Goal: Task Accomplishment & Management: Complete application form

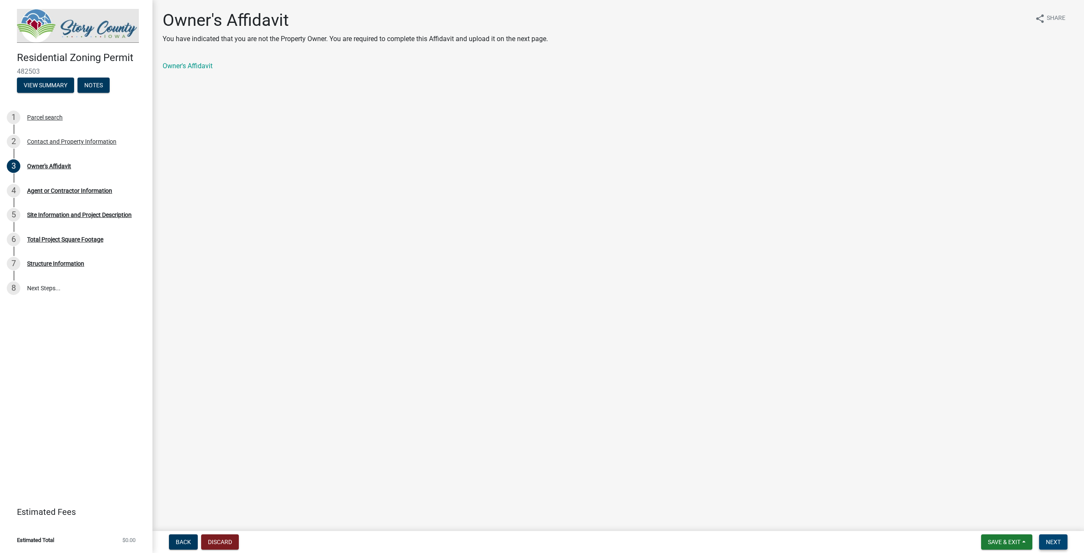
click at [1060, 544] on span "Next" at bounding box center [1053, 541] width 15 height 7
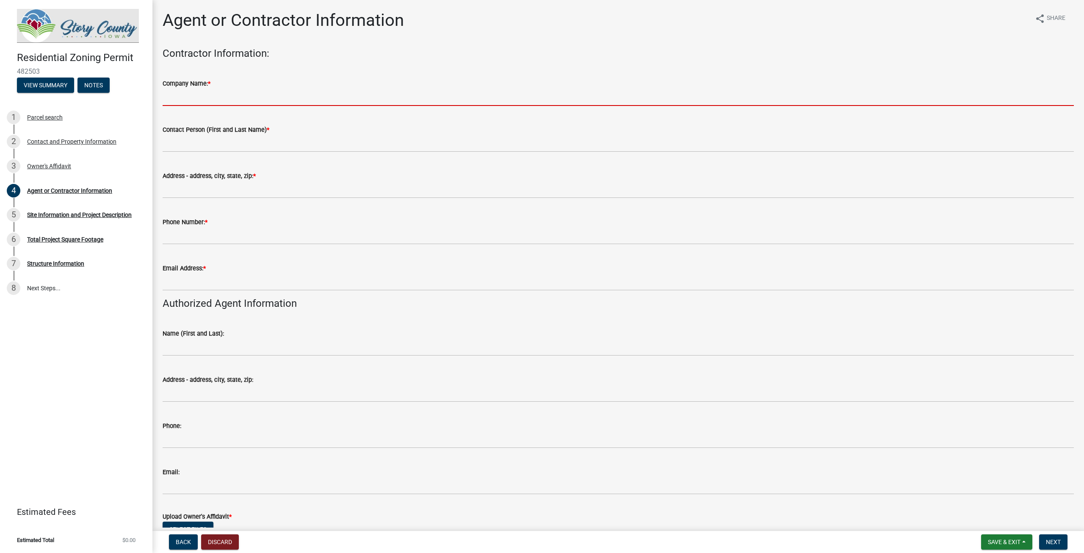
click at [186, 98] on input "Company Name: *" at bounding box center [618, 97] width 911 height 17
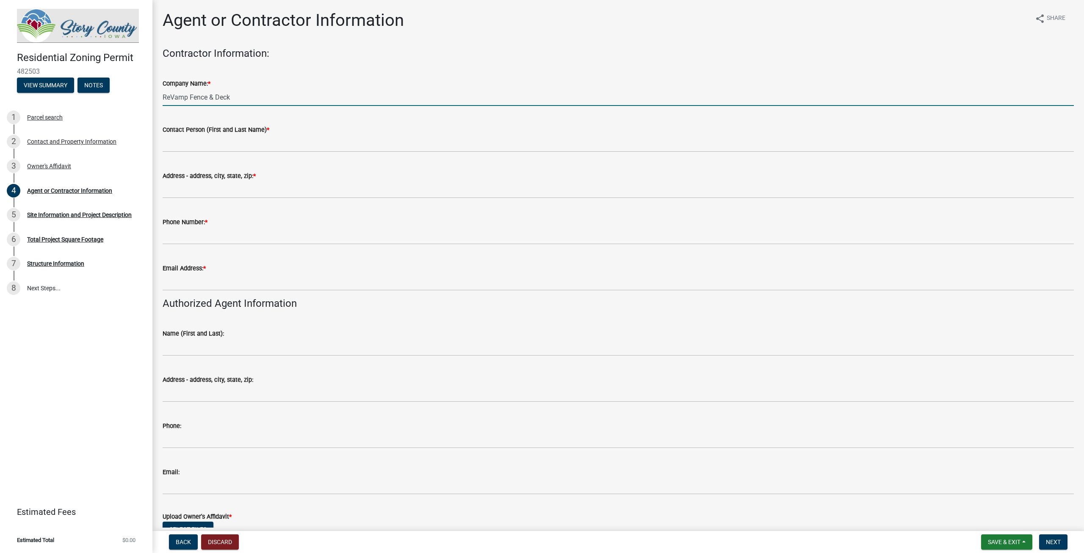
type input "ReVamp Fence & Deck"
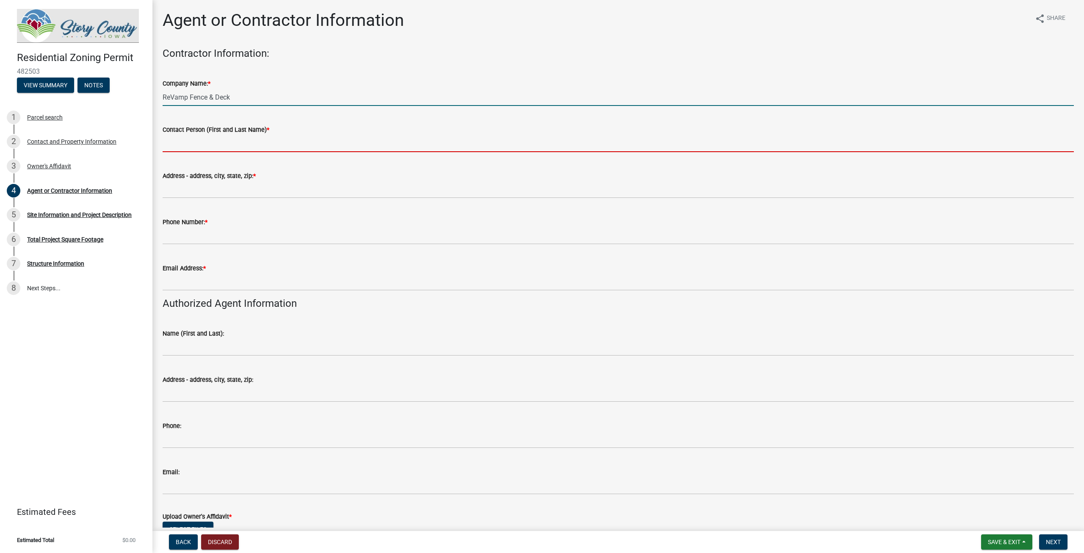
click at [222, 144] on input "Contact Person (First and Last Name) *" at bounding box center [618, 143] width 911 height 17
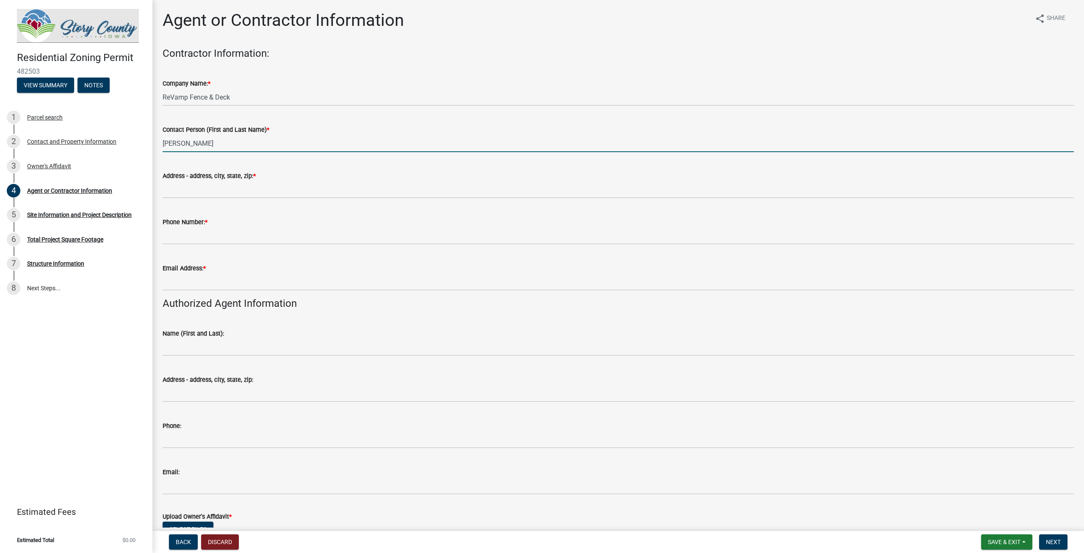
type input "[PERSON_NAME]"
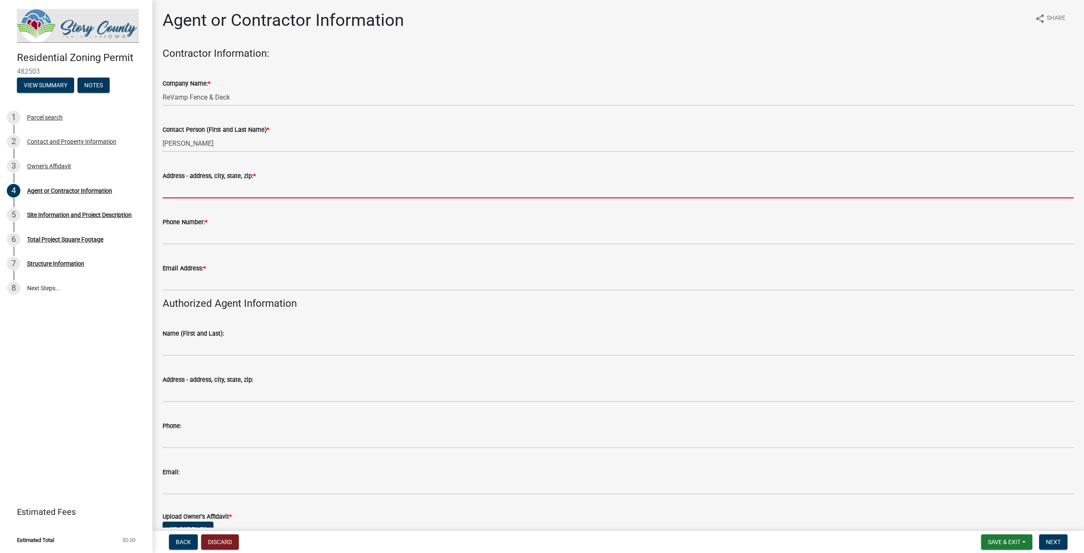
click at [179, 186] on input "Address - address, city, state, zip: *" at bounding box center [618, 189] width 911 height 17
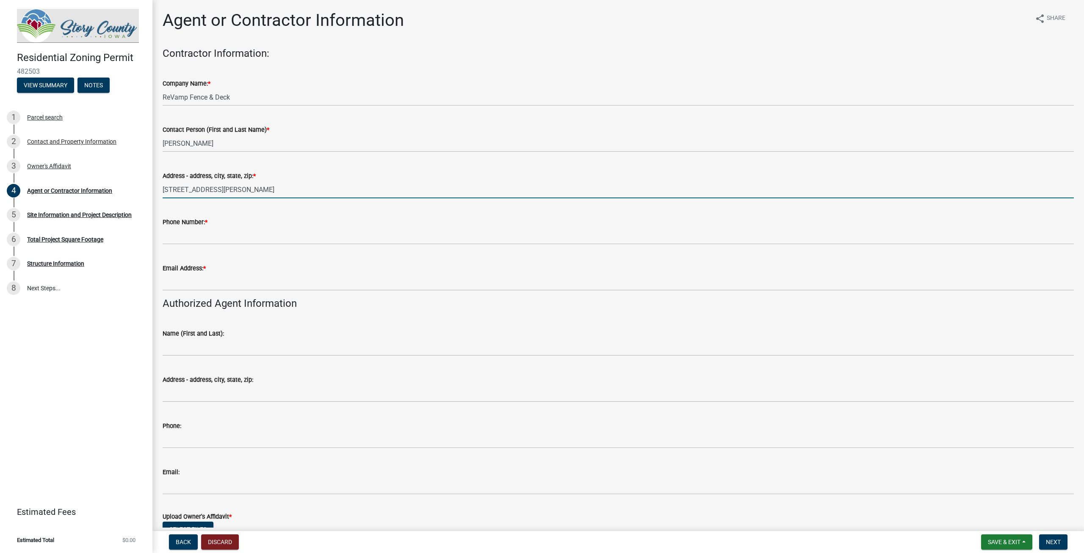
type input "[STREET_ADDRESS][PERSON_NAME]"
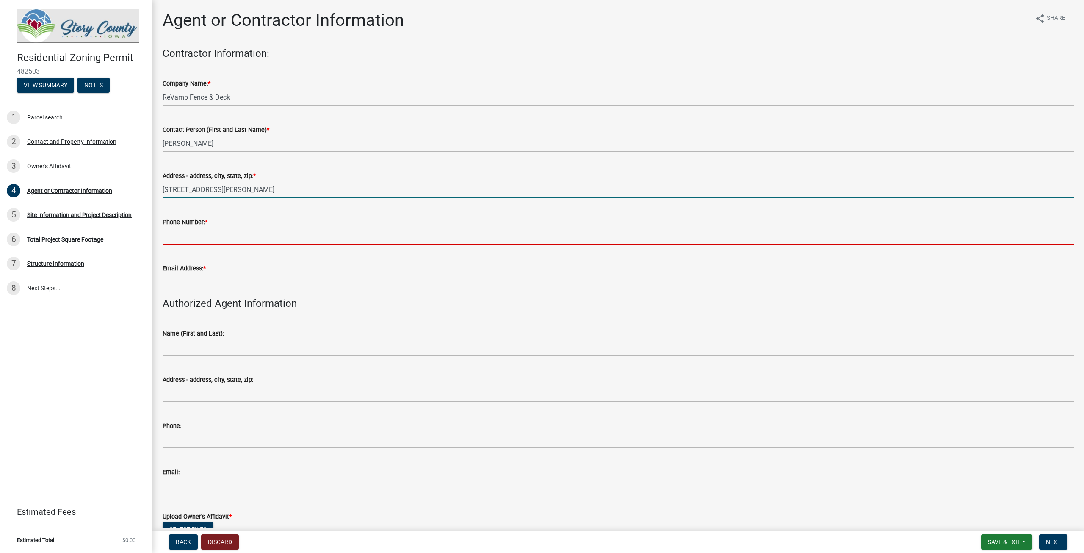
click at [188, 234] on input "Phone Number: *" at bounding box center [618, 235] width 911 height 17
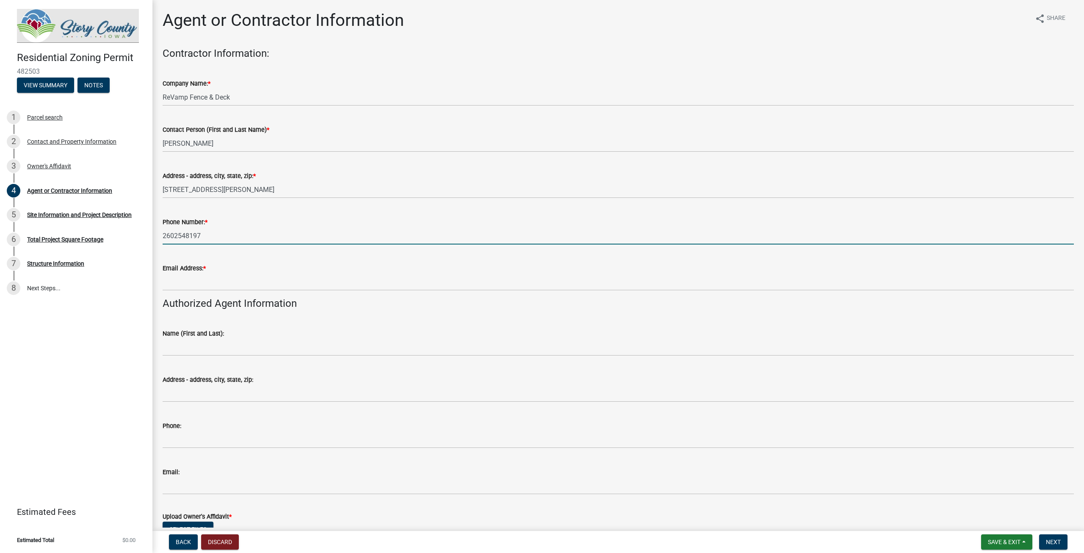
type input "2602548197"
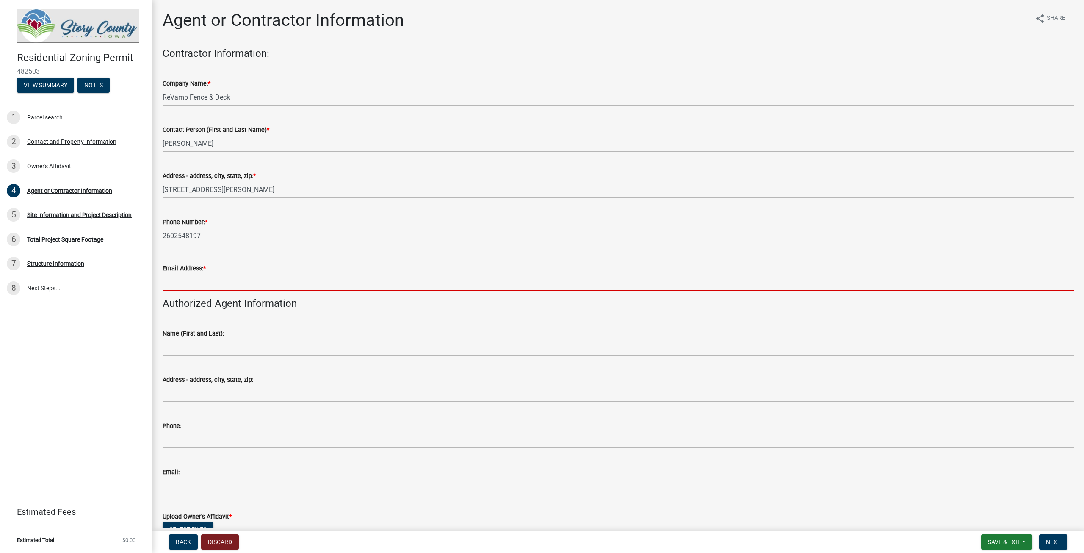
click at [188, 287] on input "Email Address: *" at bounding box center [618, 281] width 911 height 17
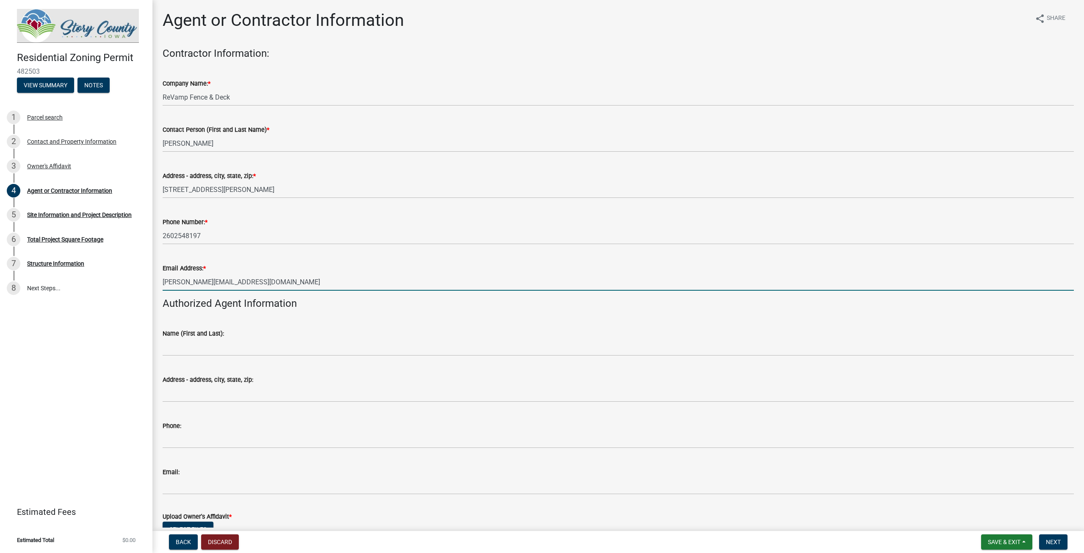
type input "[PERSON_NAME][EMAIL_ADDRESS][DOMAIN_NAME]"
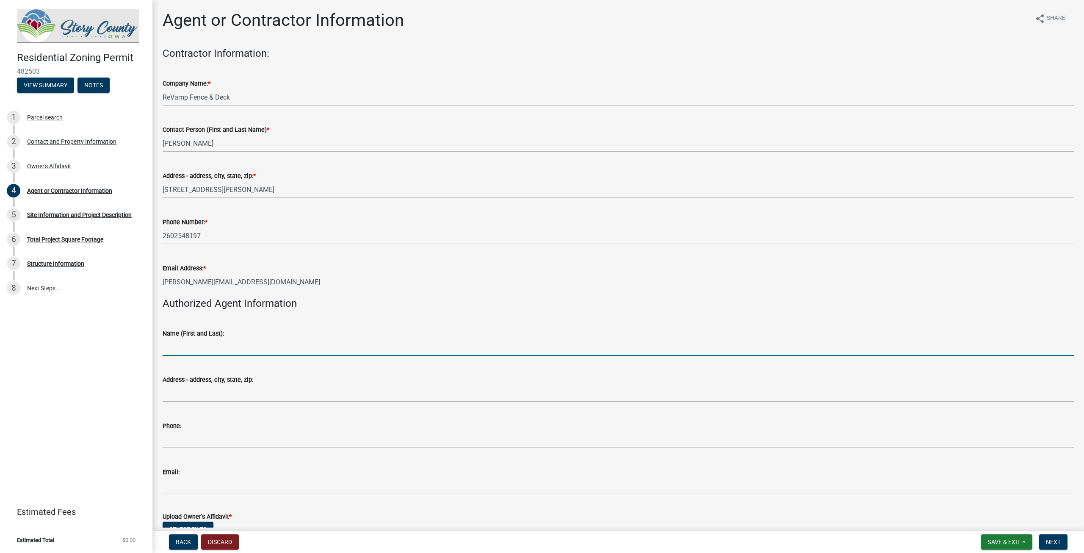
click at [190, 344] on input "Name (First and Last):" at bounding box center [618, 346] width 911 height 17
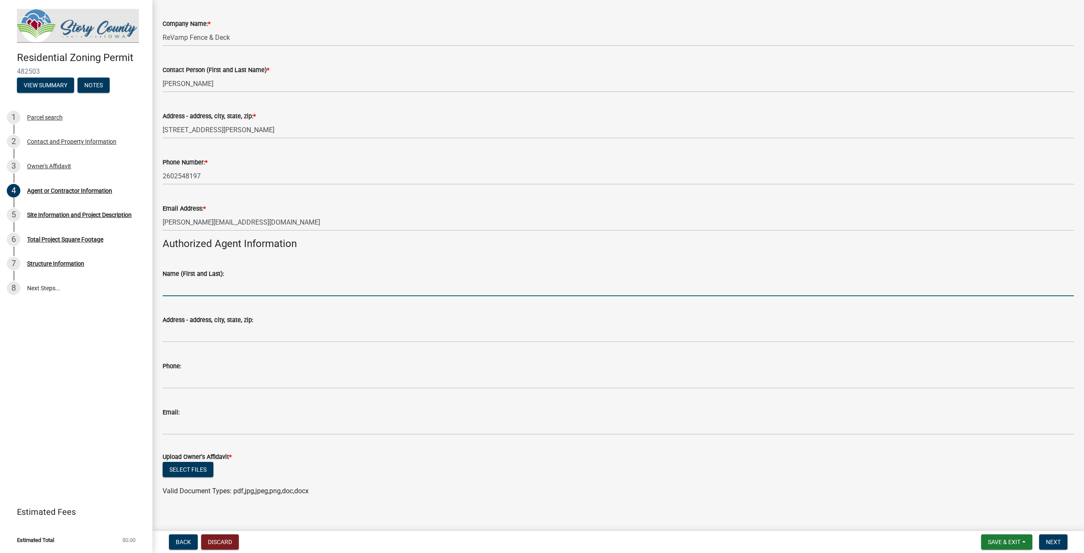
scroll to position [69, 0]
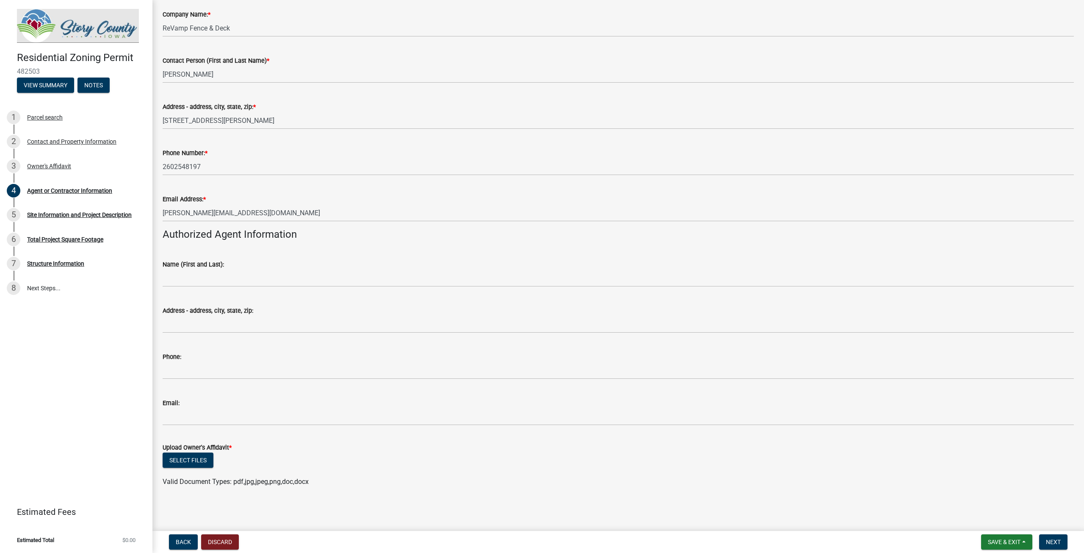
click at [393, 304] on div "Address - address, city, state, zip:" at bounding box center [618, 312] width 911 height 39
click at [199, 460] on button "Select files" at bounding box center [188, 459] width 51 height 15
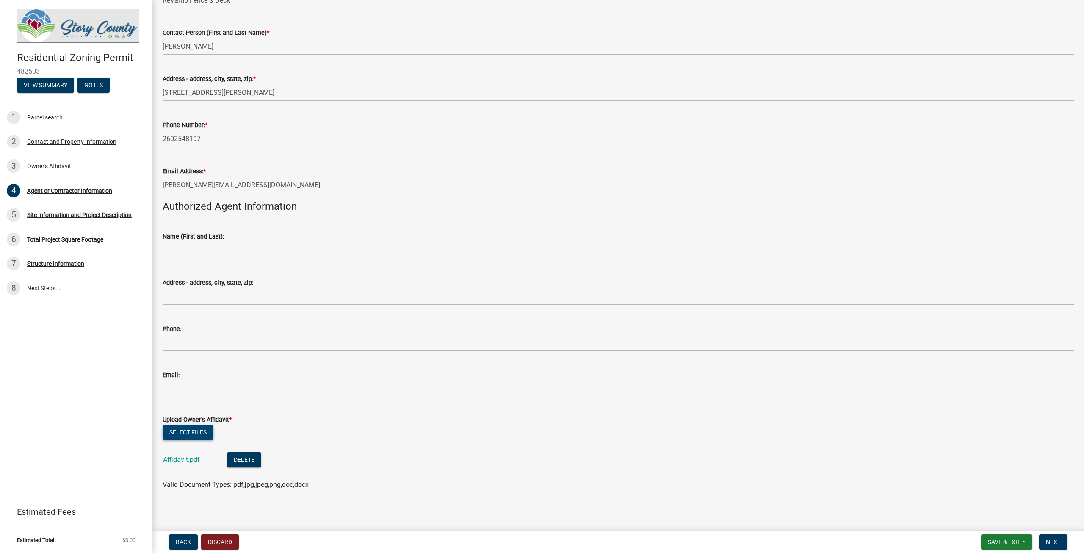
scroll to position [100, 0]
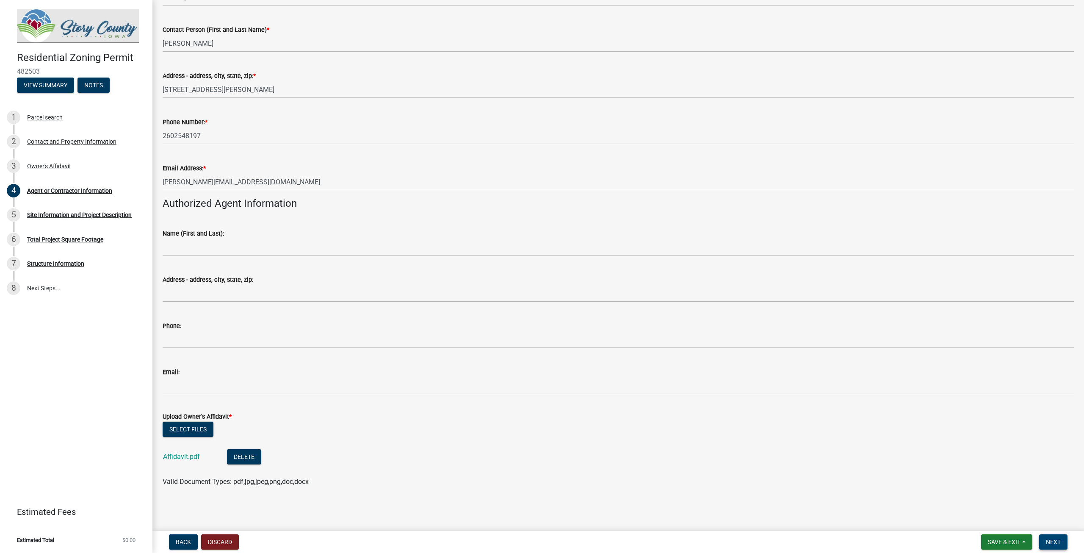
click at [1047, 541] on span "Next" at bounding box center [1053, 541] width 15 height 7
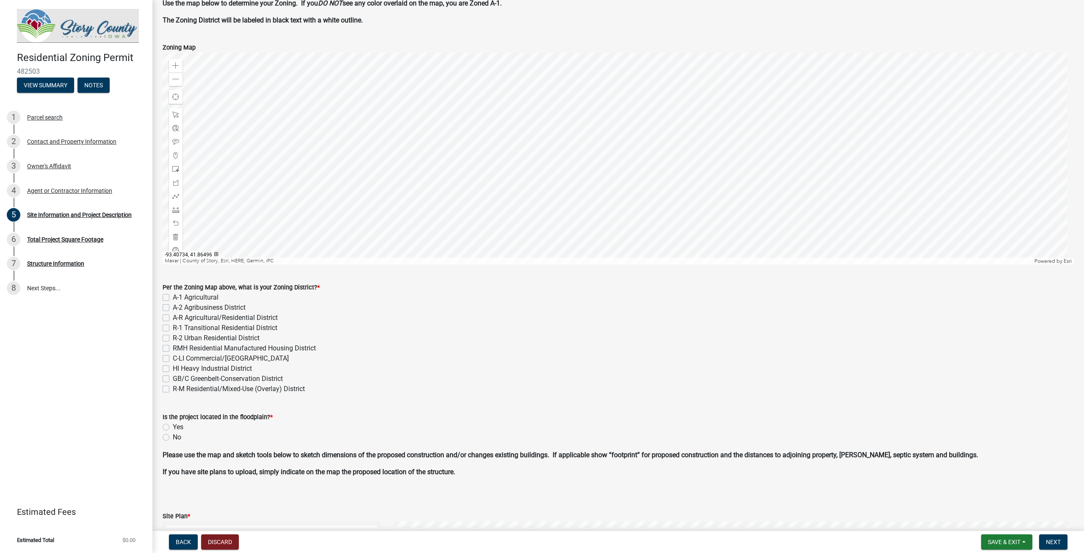
scroll to position [85, 0]
click at [606, 178] on div at bounding box center [618, 158] width 911 height 212
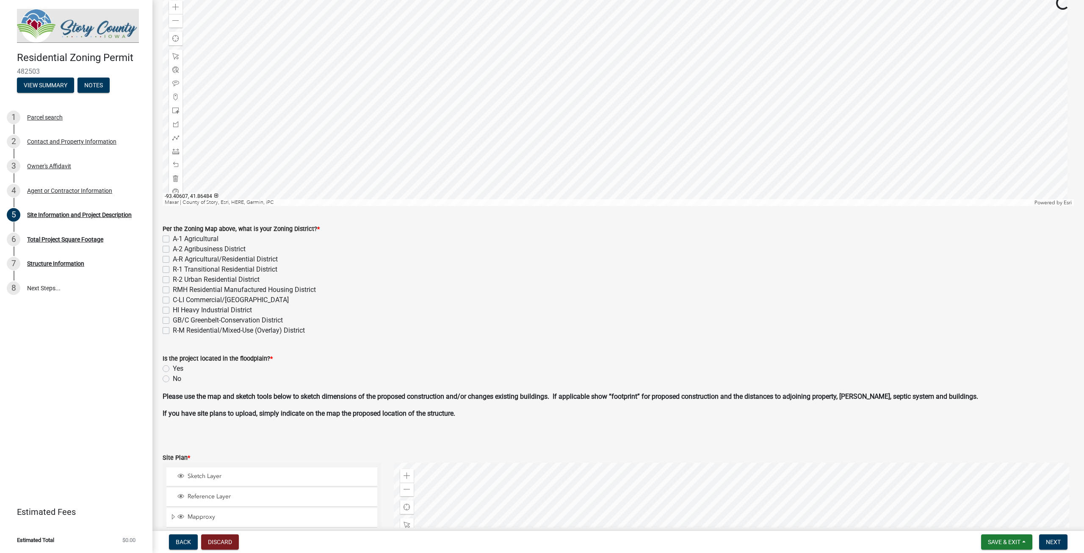
scroll to position [169, 0]
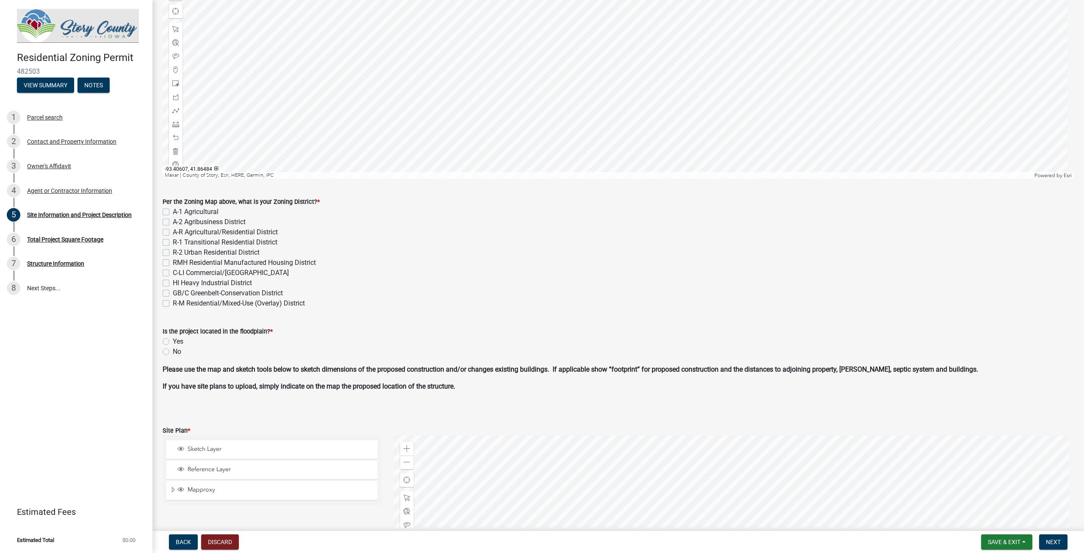
click at [173, 351] on label "No" at bounding box center [177, 351] width 8 height 10
click at [173, 351] on input "No" at bounding box center [176, 349] width 6 height 6
radio input "true"
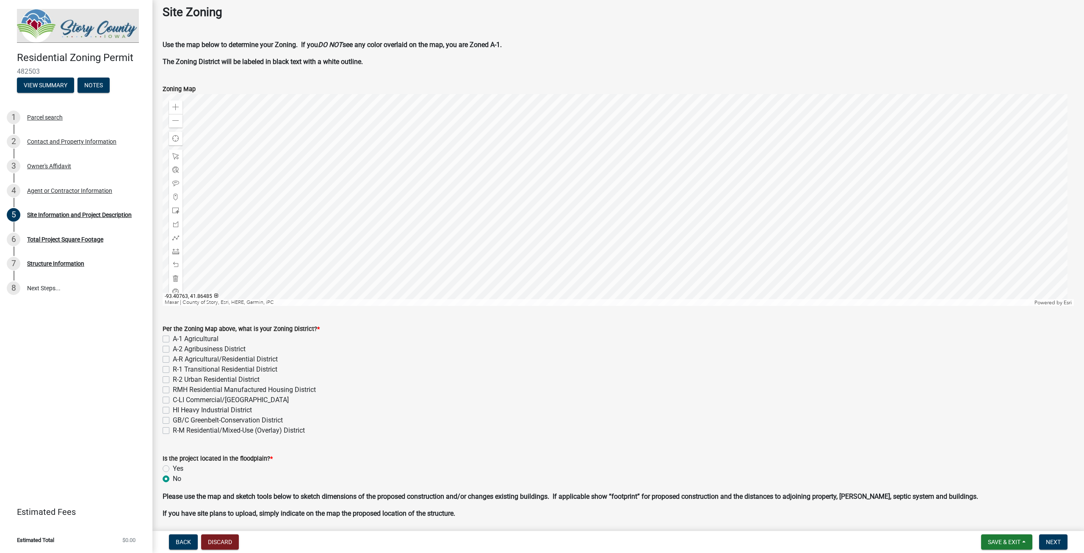
scroll to position [85, 0]
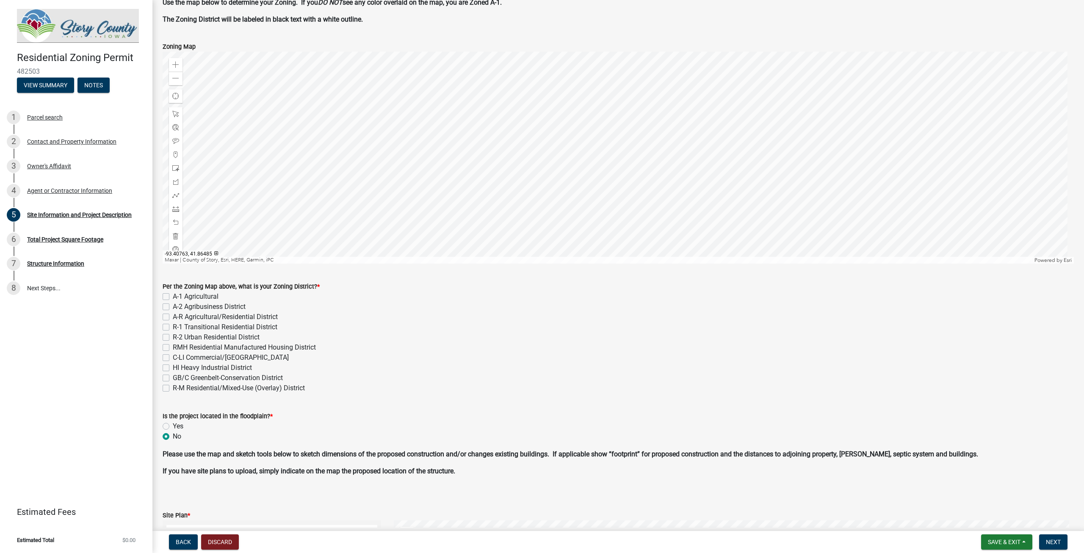
click at [173, 315] on label "A-R Agricultural/Residential District" at bounding box center [225, 317] width 105 height 10
click at [173, 315] on input "A-R Agricultural/Residential District" at bounding box center [176, 315] width 6 height 6
checkbox input "true"
checkbox input "false"
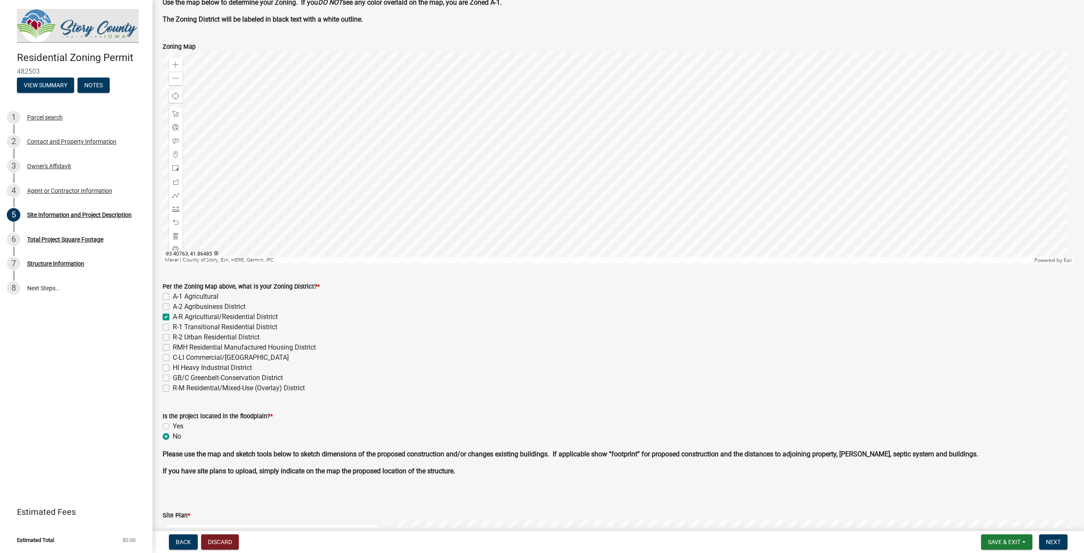
checkbox input "true"
checkbox input "false"
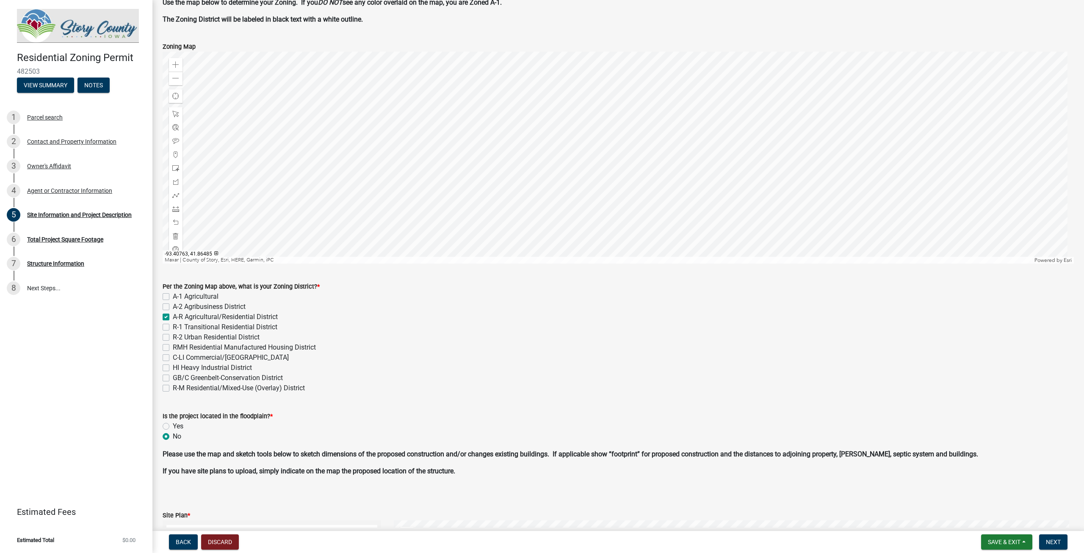
checkbox input "false"
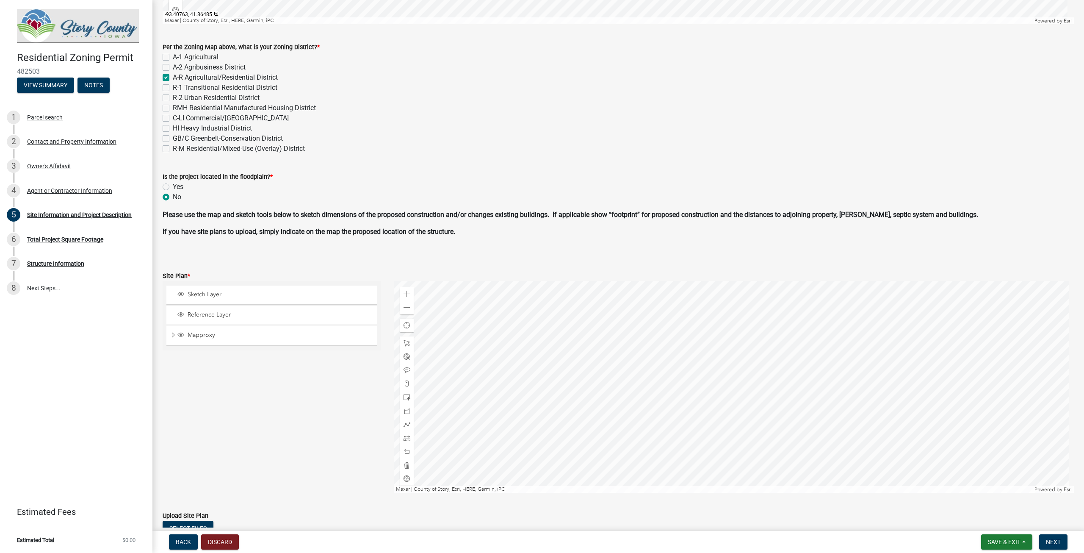
scroll to position [339, 0]
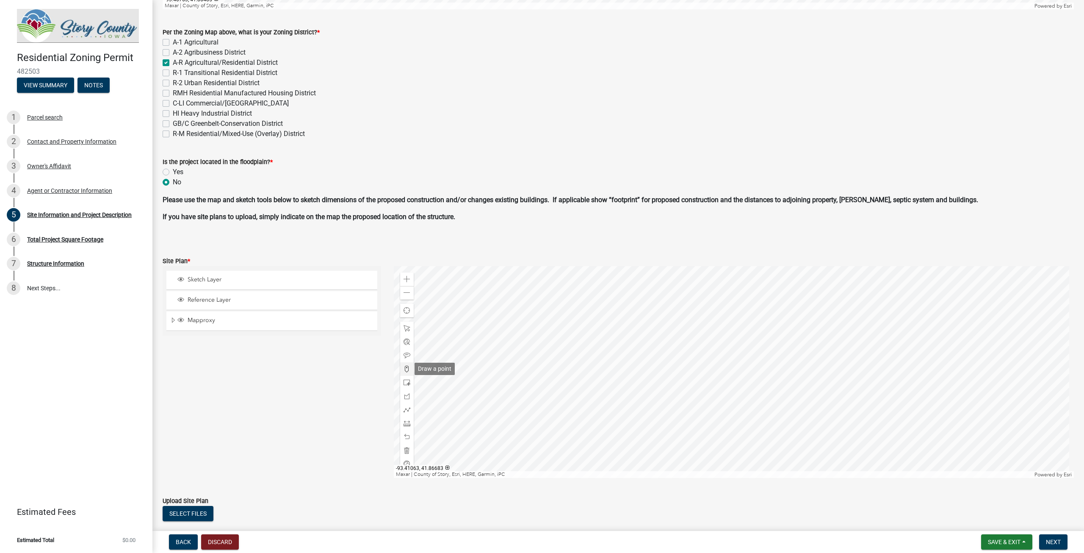
click at [404, 370] on span at bounding box center [407, 368] width 7 height 7
click at [706, 410] on div at bounding box center [734, 372] width 680 height 212
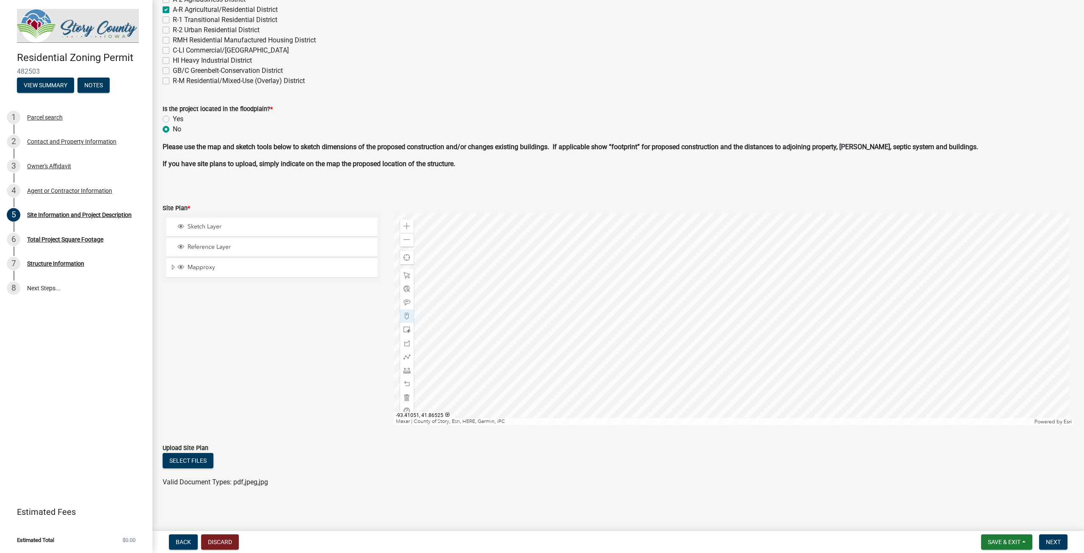
scroll to position [392, 0]
click at [203, 461] on button "Select files" at bounding box center [188, 459] width 51 height 15
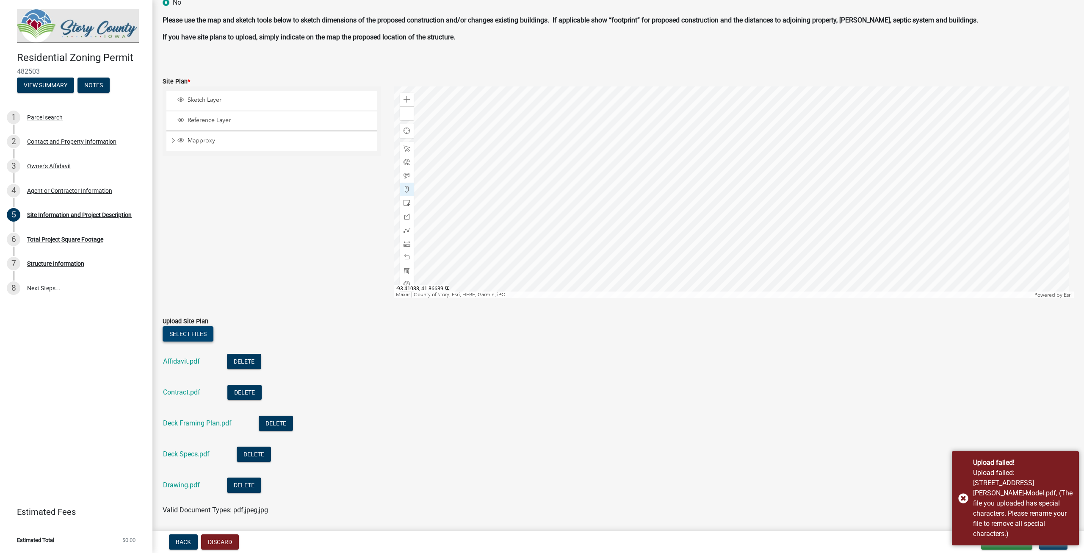
scroll to position [547, 0]
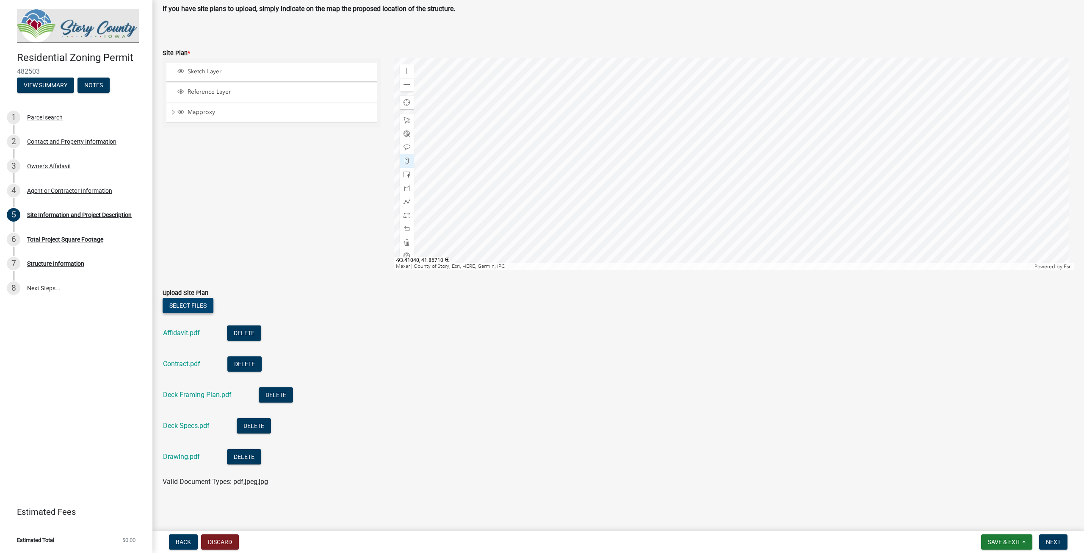
click at [202, 307] on button "Select files" at bounding box center [188, 305] width 51 height 15
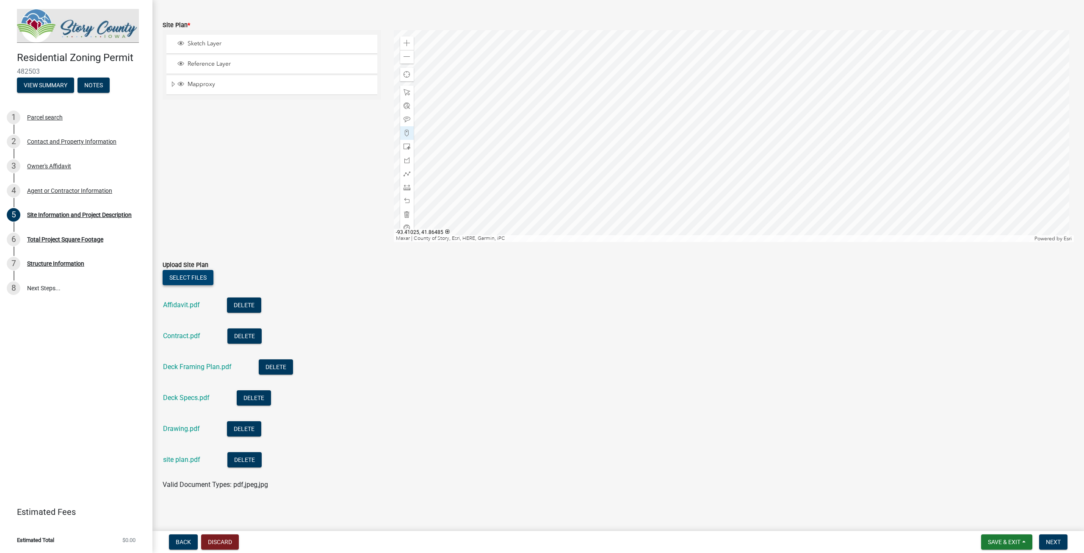
scroll to position [578, 0]
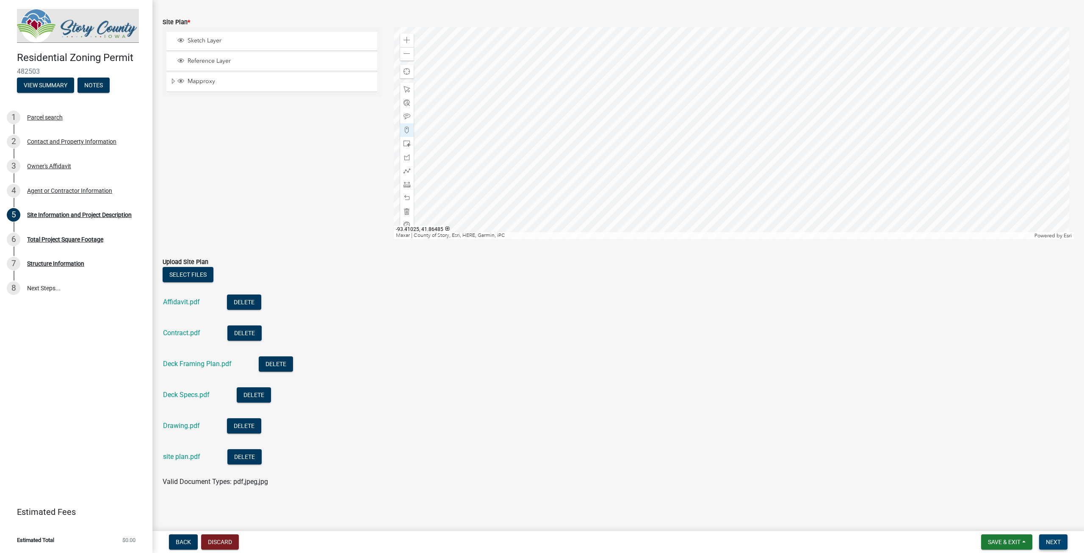
click at [1052, 542] on span "Next" at bounding box center [1053, 541] width 15 height 7
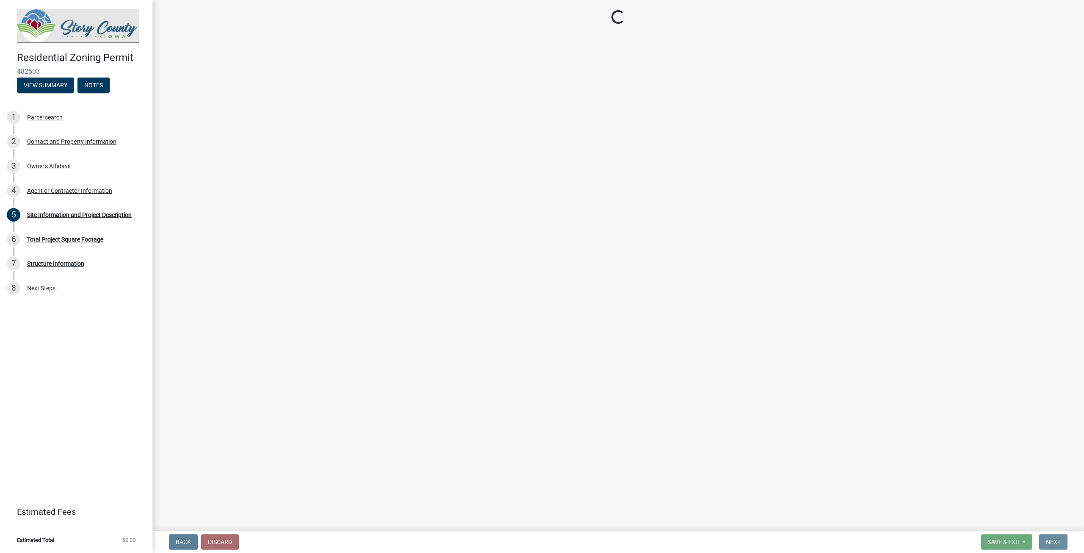
scroll to position [0, 0]
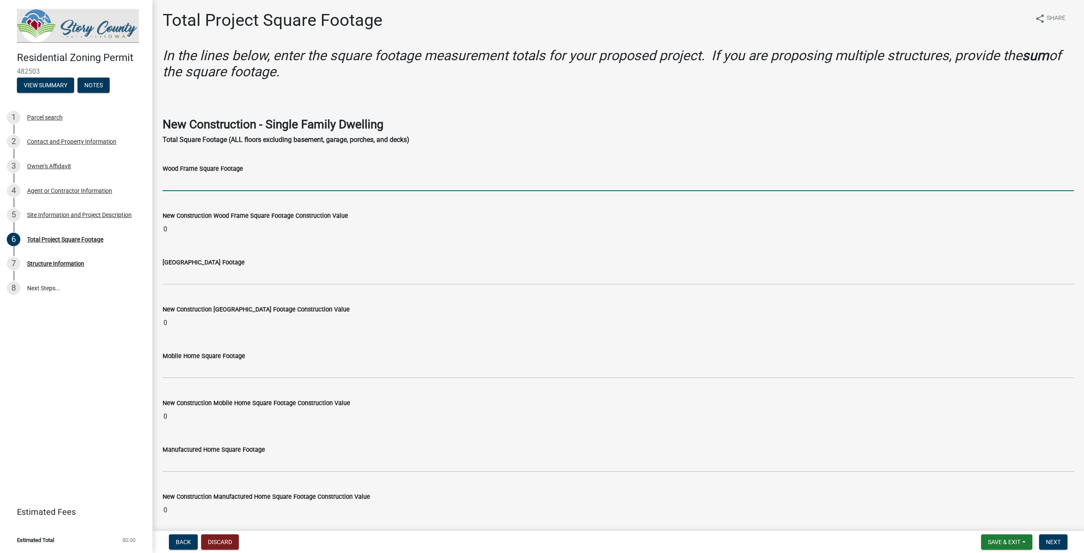
click at [201, 186] on input "text" at bounding box center [618, 182] width 911 height 17
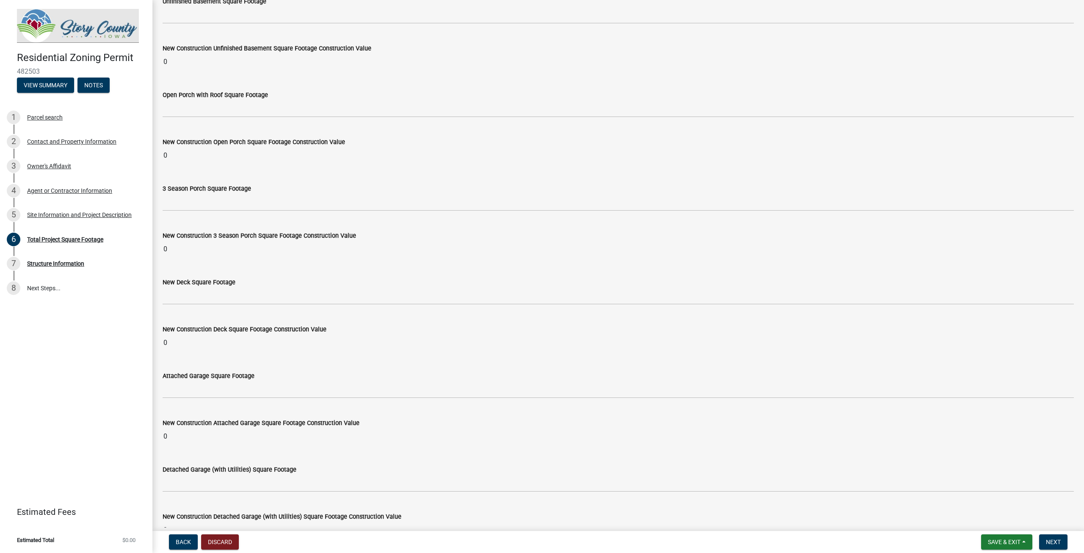
scroll to position [678, 0]
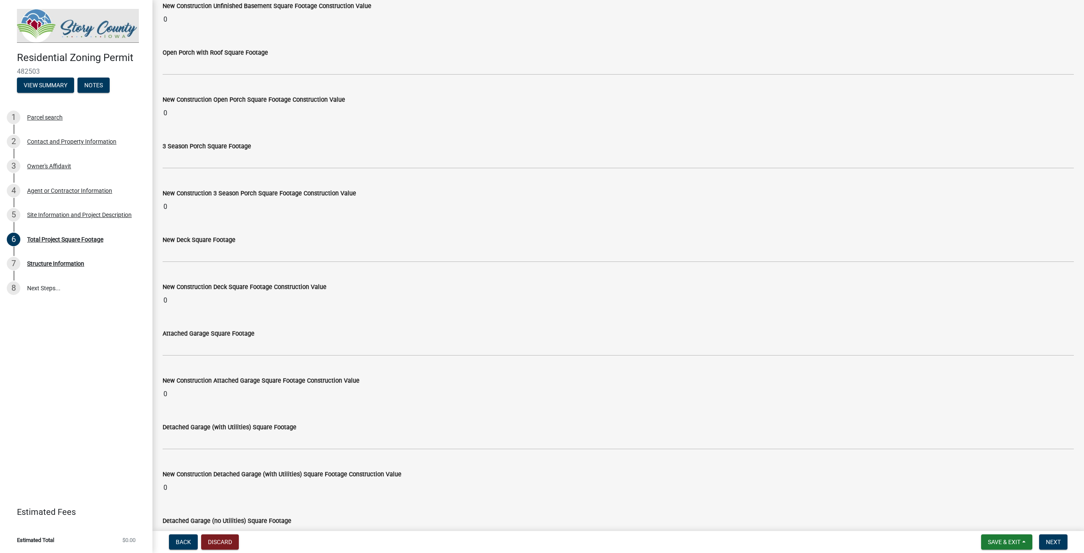
type input "98"
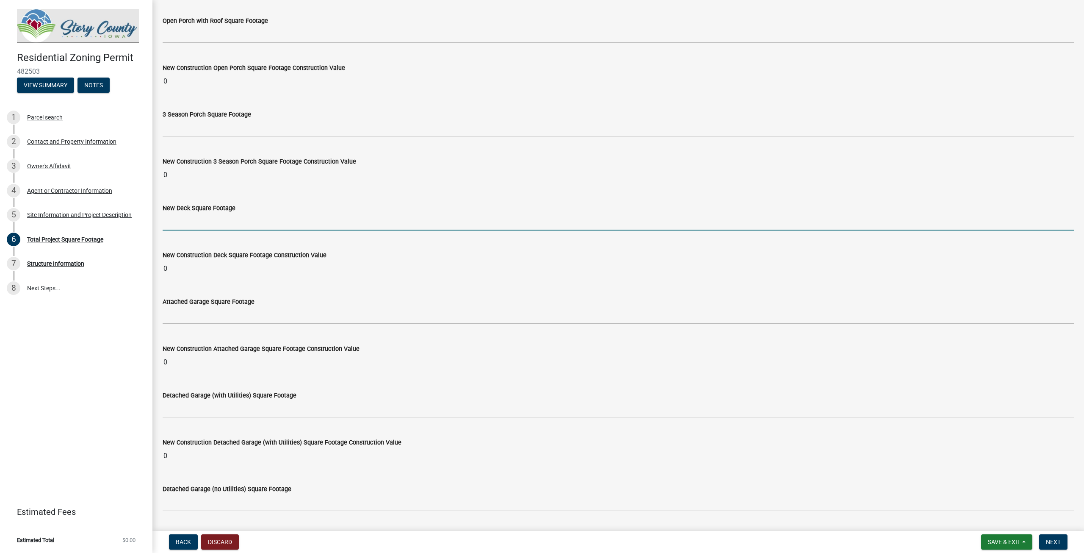
scroll to position [646, 0]
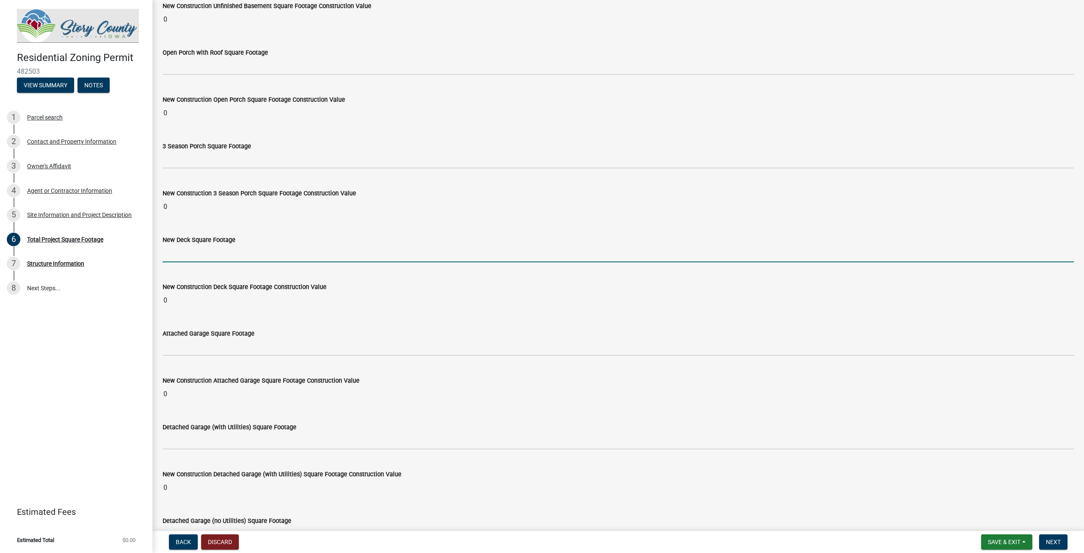
click at [183, 255] on input "text" at bounding box center [618, 253] width 911 height 17
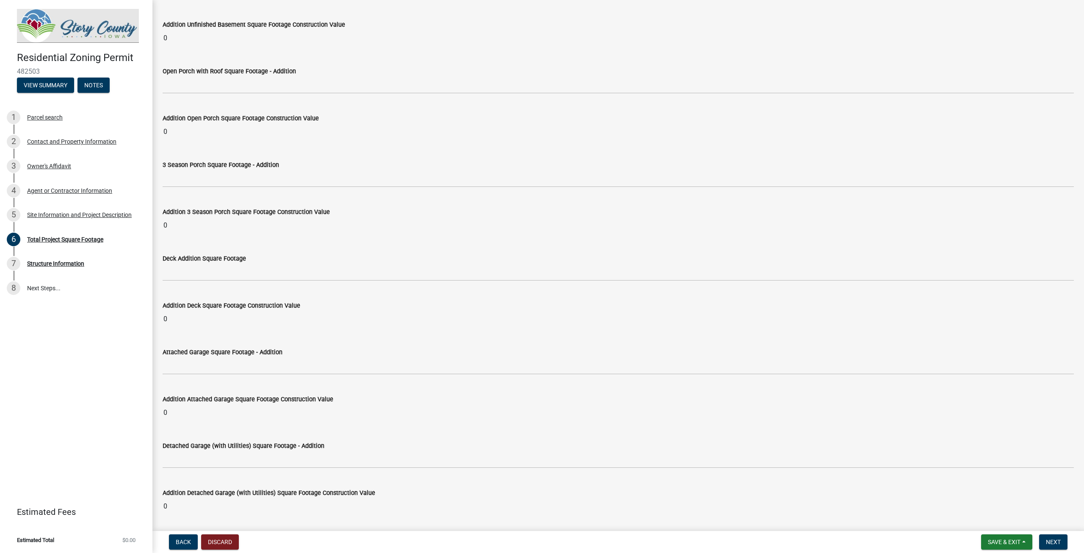
scroll to position [1906, 0]
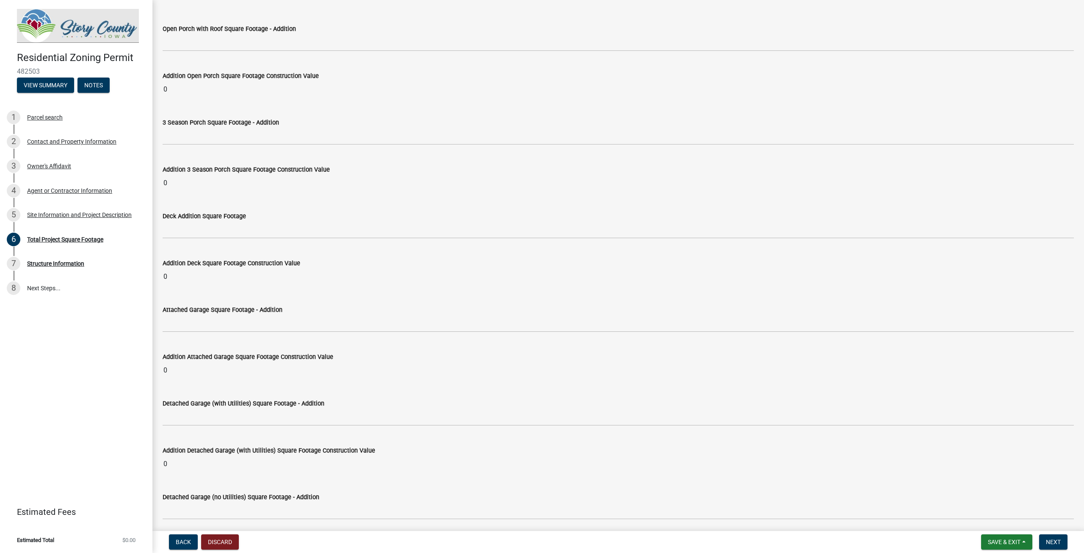
type input "98"
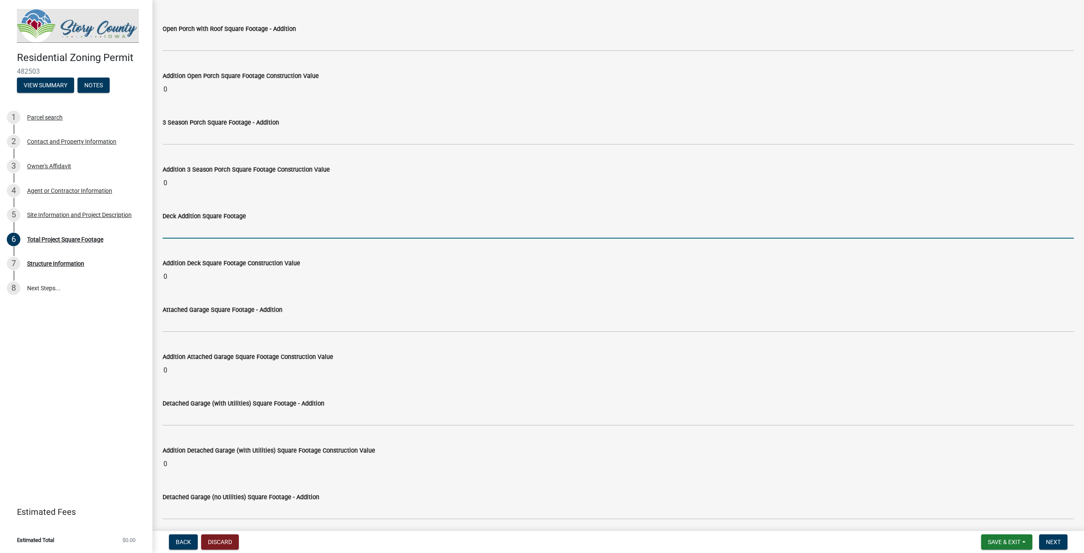
scroll to position [1874, 0]
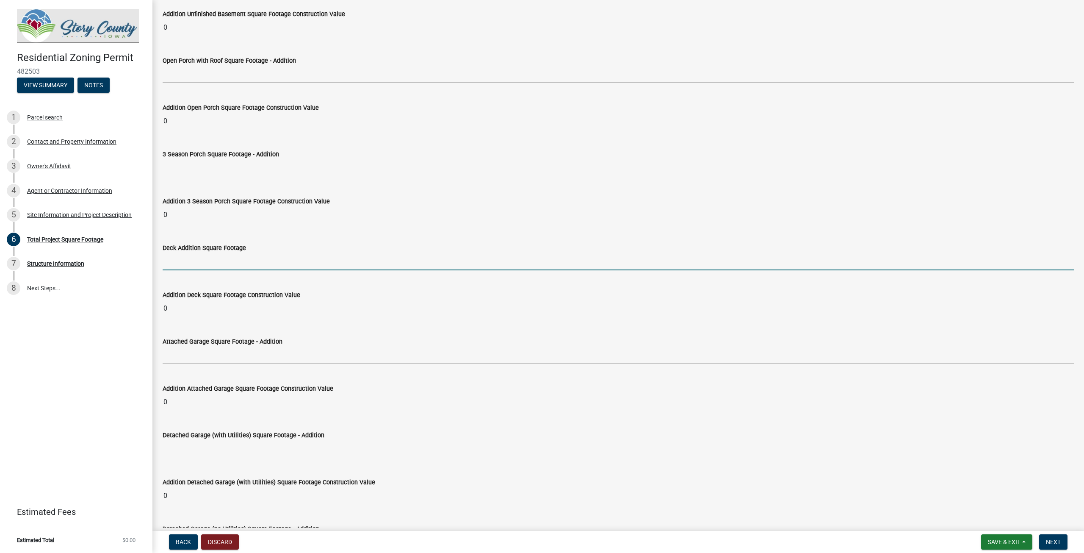
click at [177, 253] on input "text" at bounding box center [618, 261] width 911 height 17
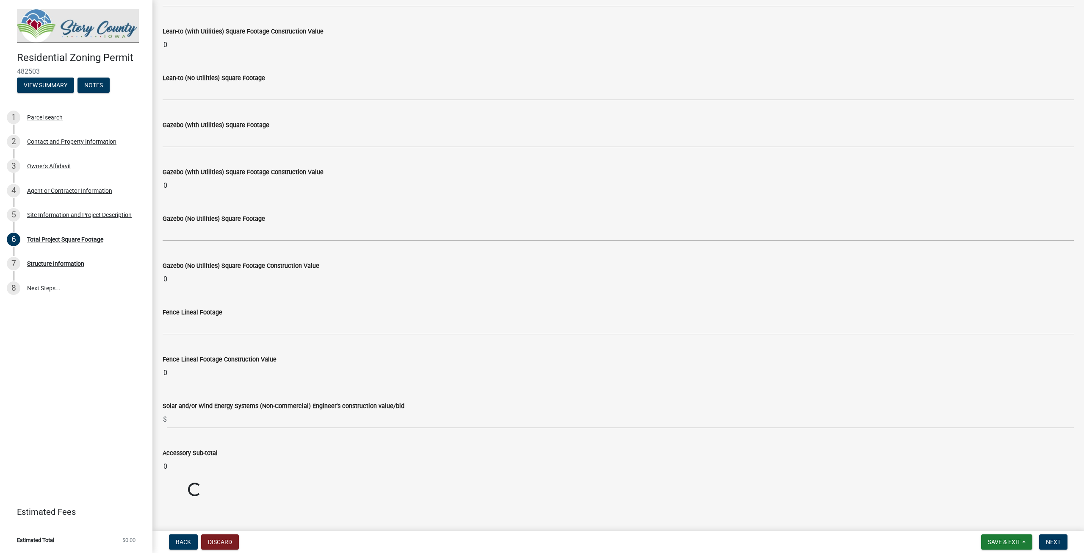
scroll to position [3157, 0]
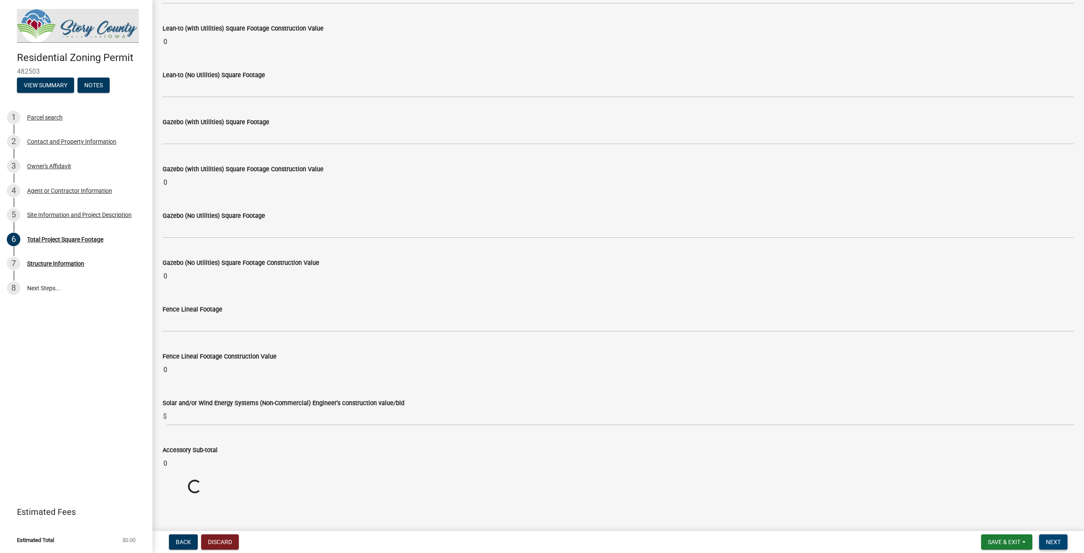
click at [1048, 547] on button "Next" at bounding box center [1053, 541] width 28 height 15
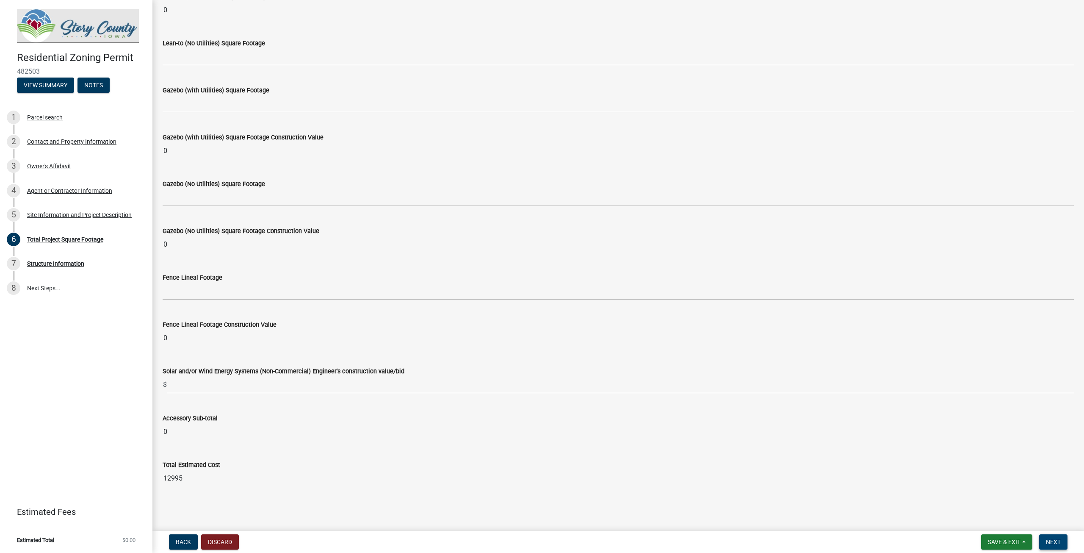
click at [1057, 543] on span "Next" at bounding box center [1053, 541] width 15 height 7
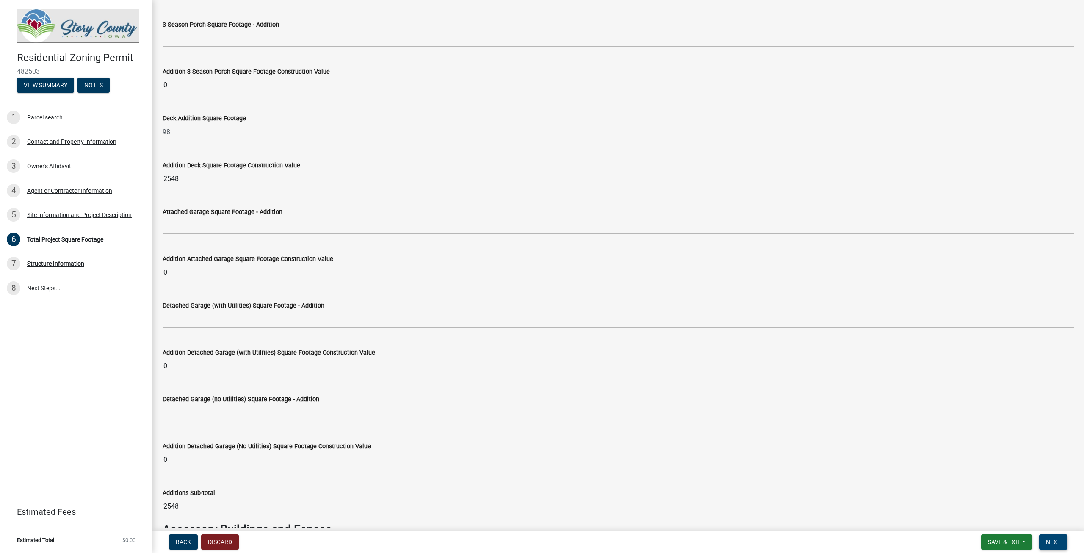
scroll to position [1961, 0]
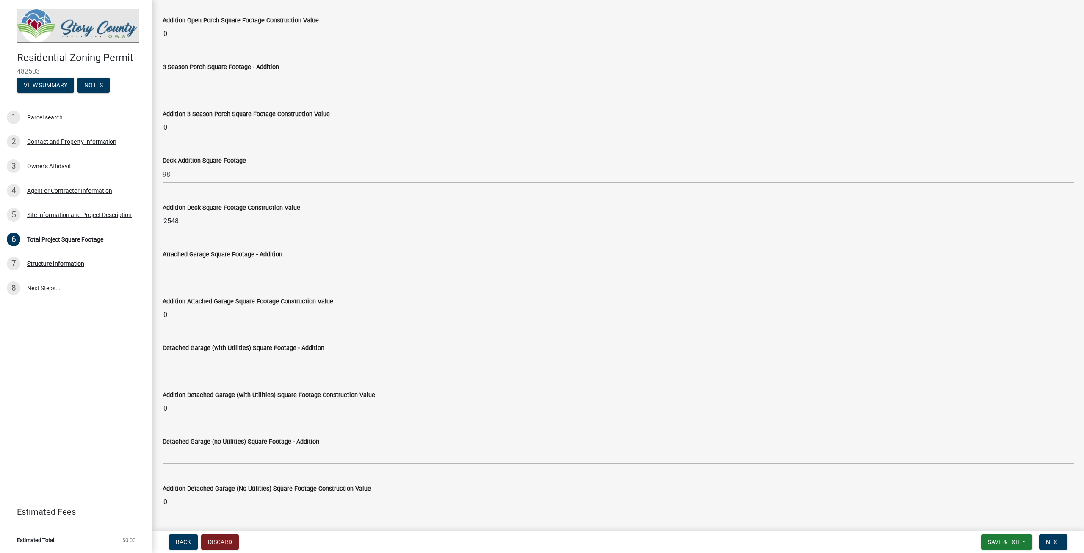
click at [176, 217] on input "2548" at bounding box center [618, 221] width 911 height 17
drag, startPoint x: 183, startPoint y: 223, endPoint x: 141, endPoint y: 226, distance: 42.5
click at [141, 226] on div "Residential Zoning Permit 482503 View Summary Notes 1 Parcel search 2 Contact a…" at bounding box center [542, 276] width 1084 height 553
drag, startPoint x: 220, startPoint y: 222, endPoint x: 214, endPoint y: 222, distance: 5.9
click at [219, 222] on input "2548" at bounding box center [618, 221] width 911 height 17
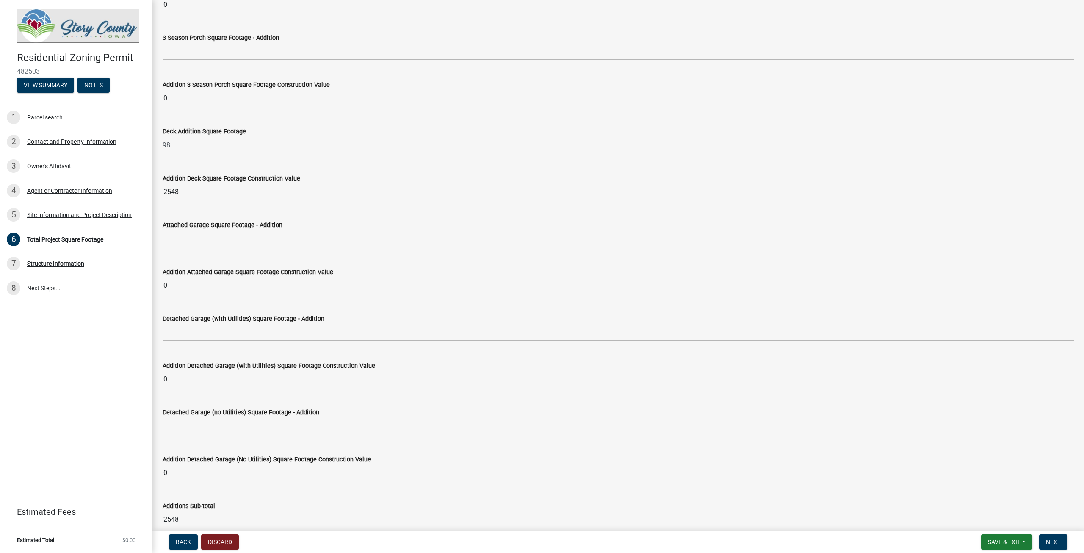
scroll to position [2003, 0]
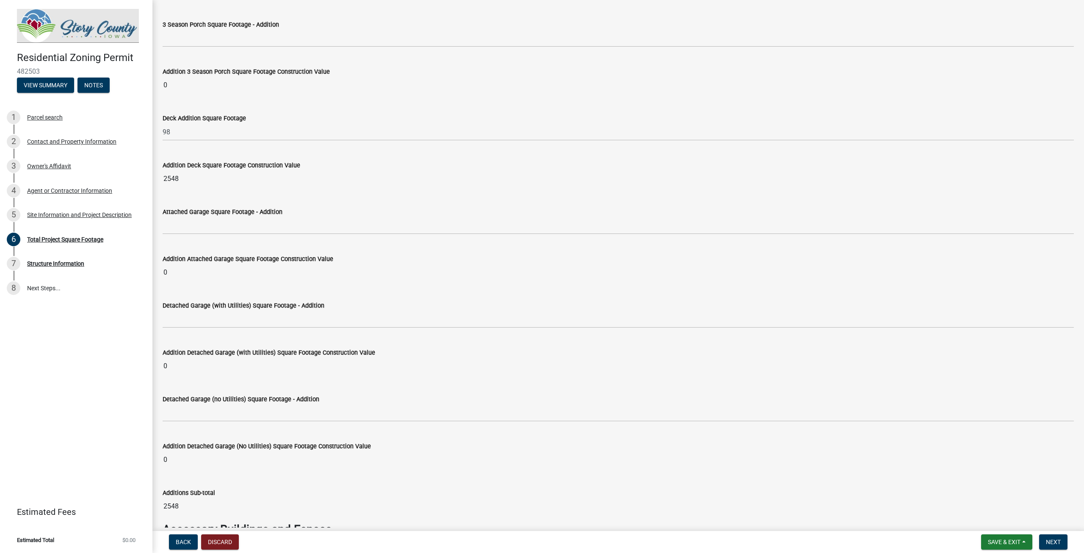
click at [304, 117] on div "Deck Addition Square Footage" at bounding box center [618, 118] width 911 height 10
click at [177, 180] on input "2548" at bounding box center [618, 178] width 911 height 17
drag, startPoint x: 184, startPoint y: 177, endPoint x: 130, endPoint y: 179, distance: 53.8
click at [130, 179] on div "Residential Zoning Permit 482503 View Summary Notes 1 Parcel search 2 Contact a…" at bounding box center [542, 276] width 1084 height 553
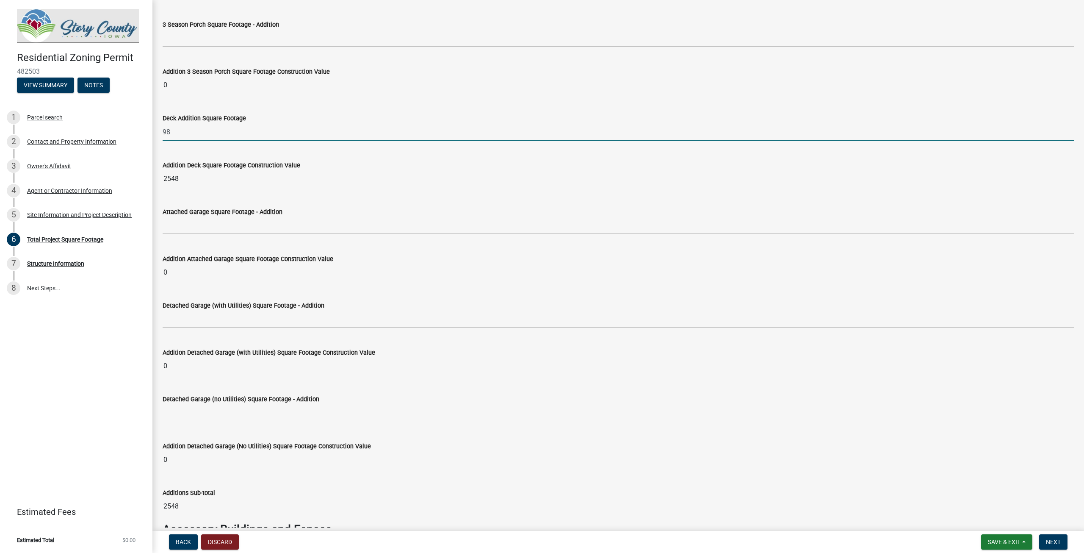
click at [192, 135] on input "98" at bounding box center [618, 131] width 911 height 17
type input "9"
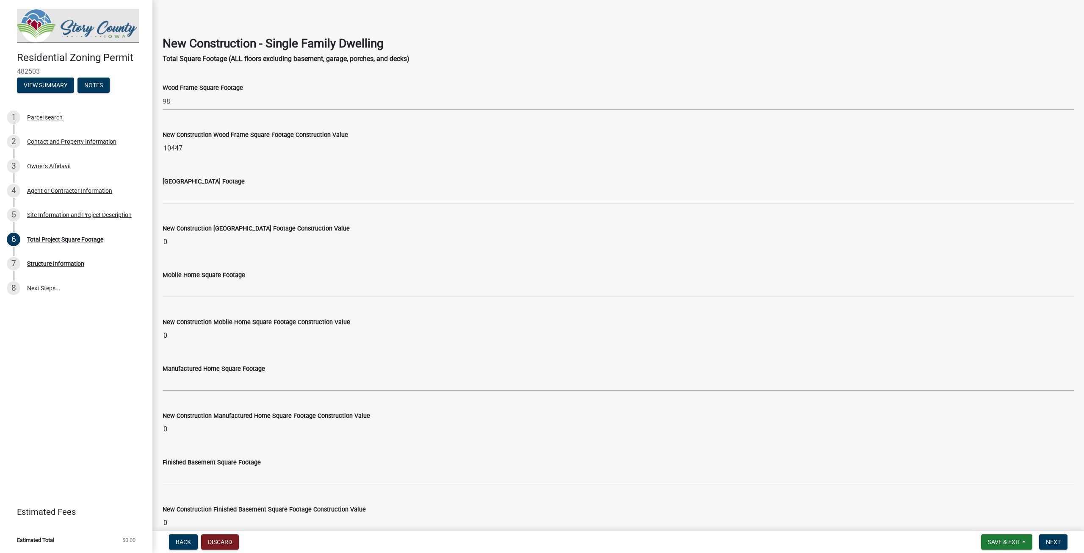
scroll to position [0, 0]
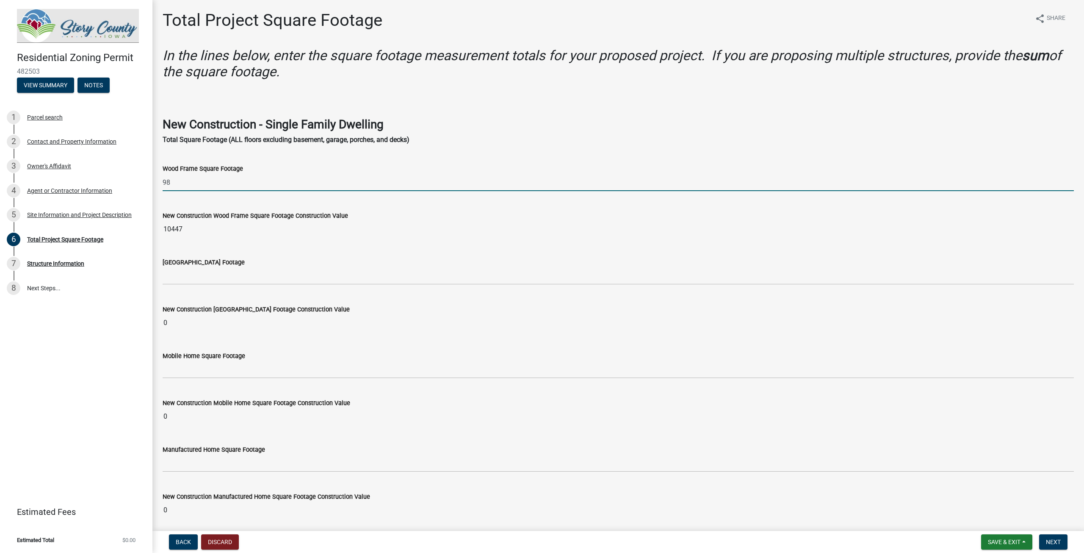
click at [207, 185] on input "98" at bounding box center [618, 182] width 911 height 17
type input "9"
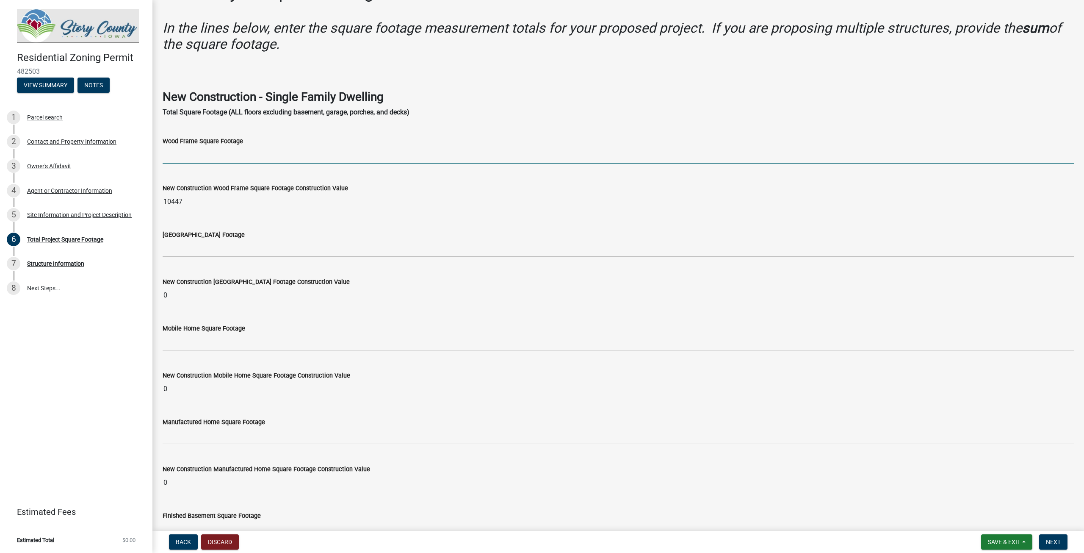
scroll to position [42, 0]
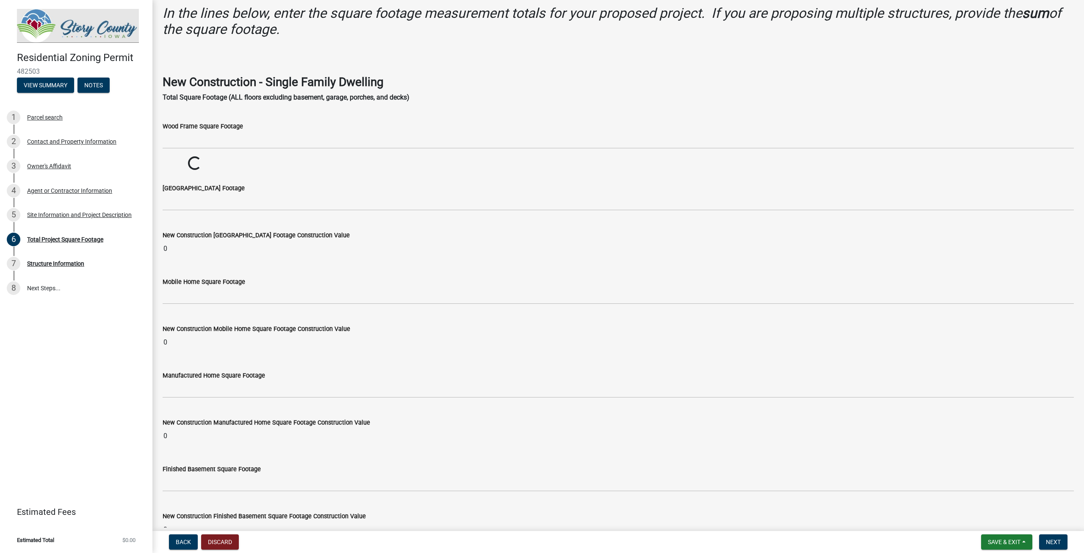
click at [446, 95] on p "Total Square Footage (ALL floors excluding basement, garage, porches, and decks)" at bounding box center [618, 97] width 911 height 10
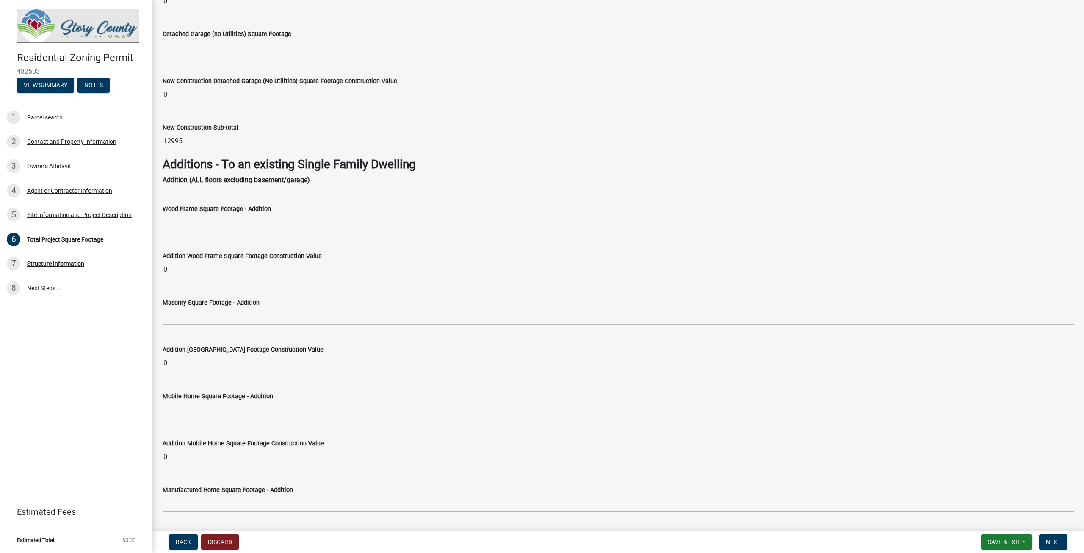
scroll to position [1143, 0]
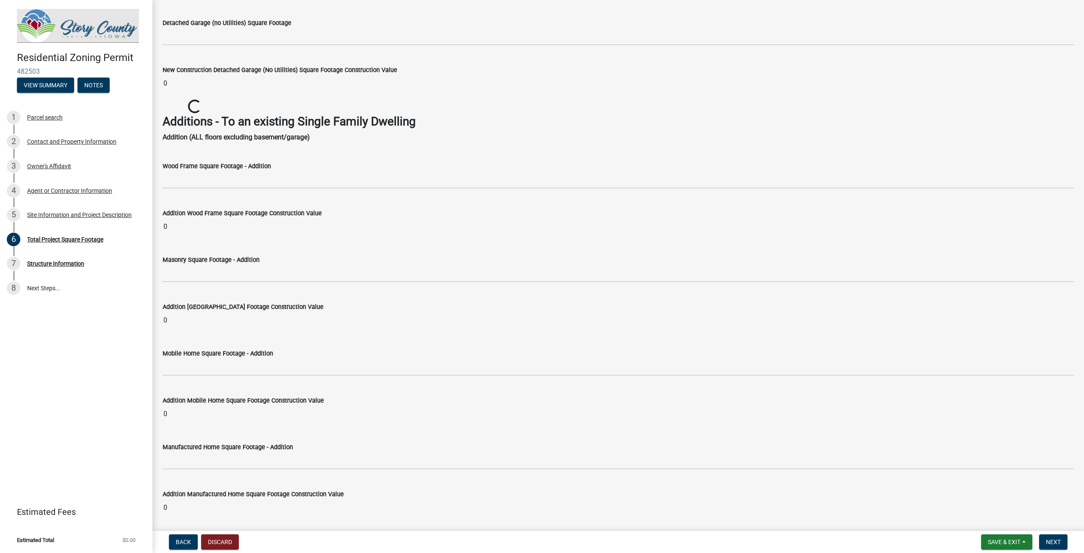
click at [203, 213] on label "Addition Wood Frame Square Footage Construction Value" at bounding box center [242, 213] width 159 height 6
click at [203, 218] on input "0" at bounding box center [618, 226] width 911 height 17
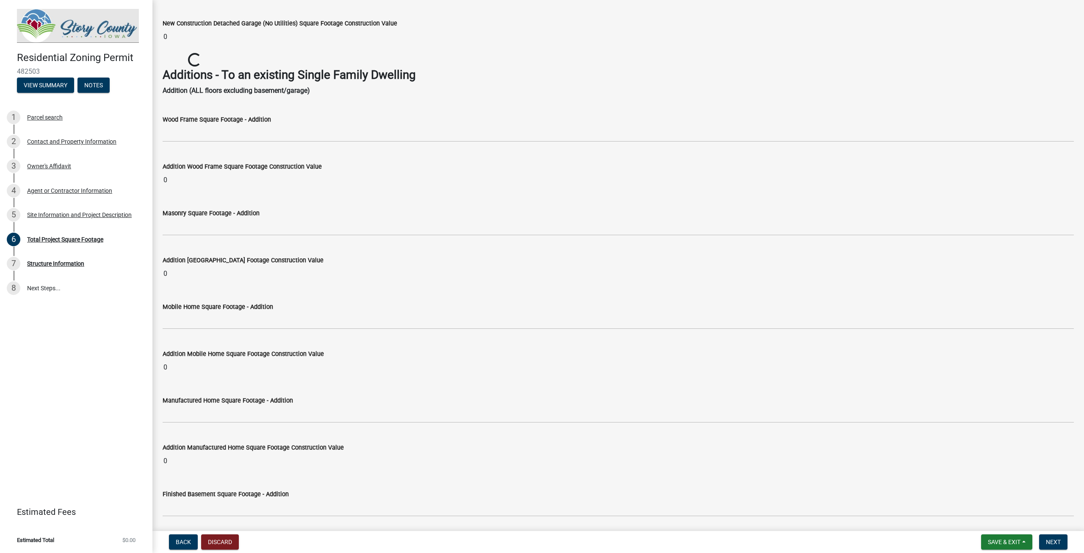
scroll to position [1129, 0]
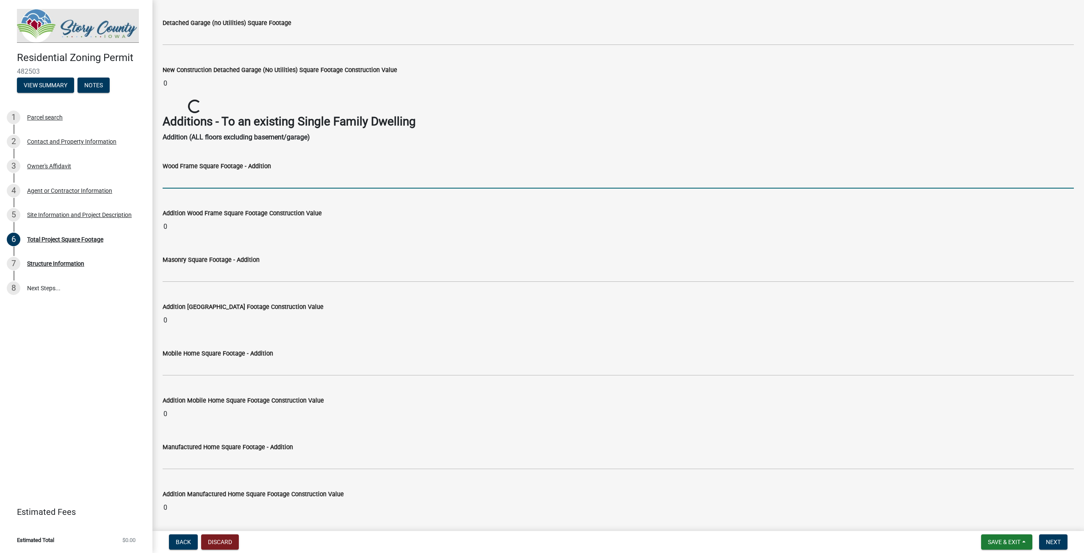
click at [179, 183] on input "text" at bounding box center [618, 179] width 911 height 17
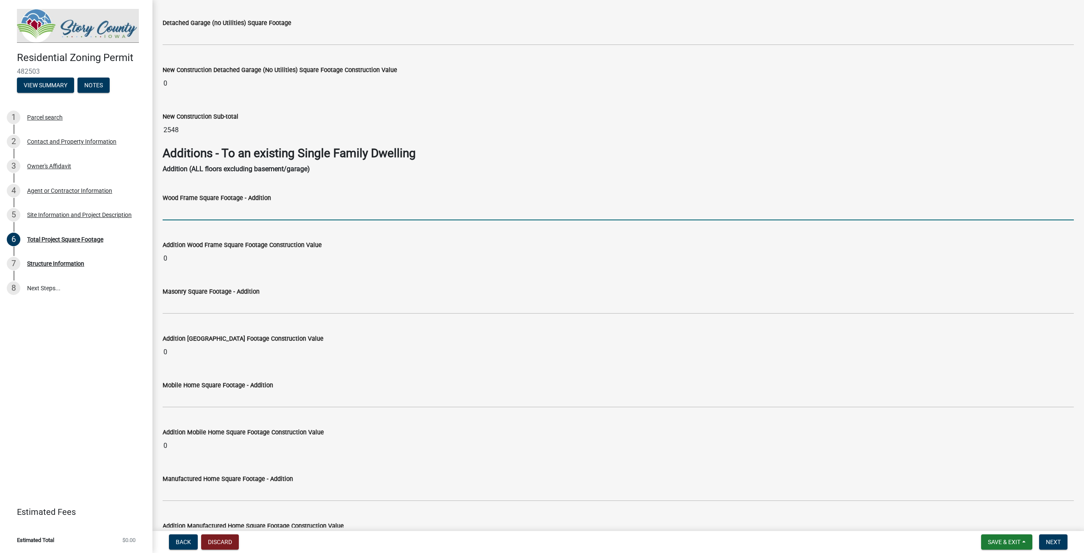
click at [177, 207] on input "text" at bounding box center [618, 211] width 911 height 17
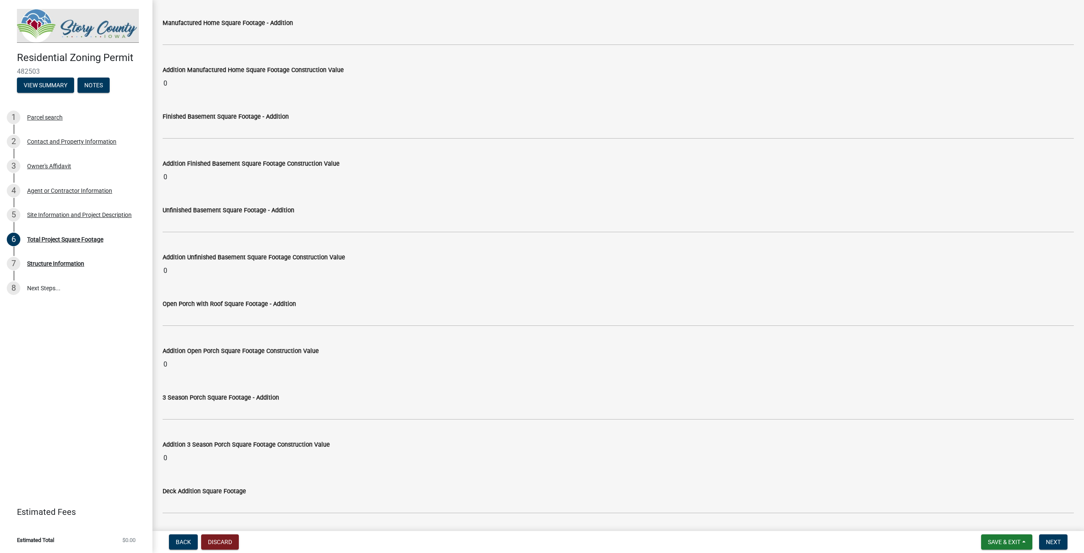
scroll to position [1594, 0]
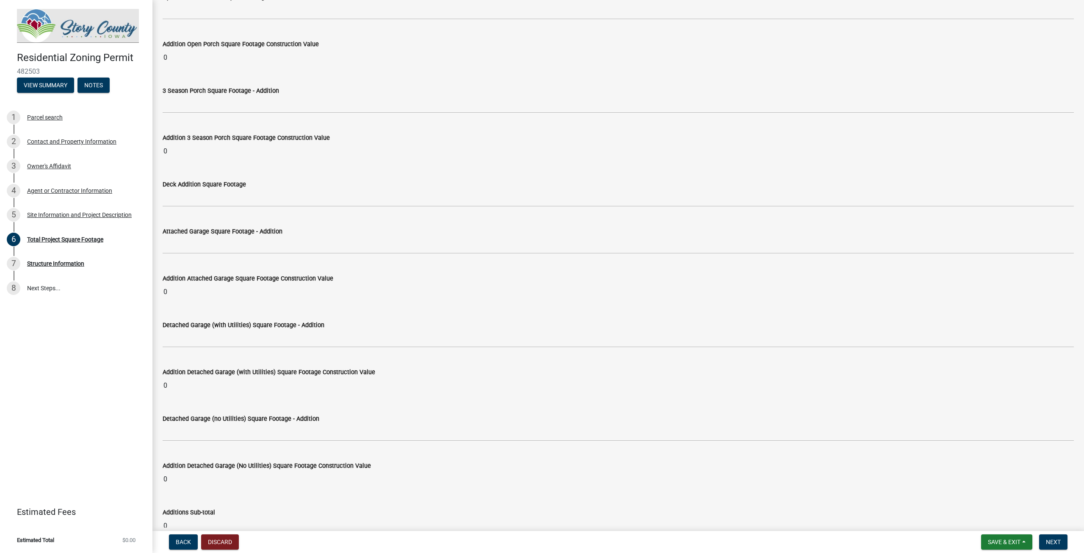
type input "98"
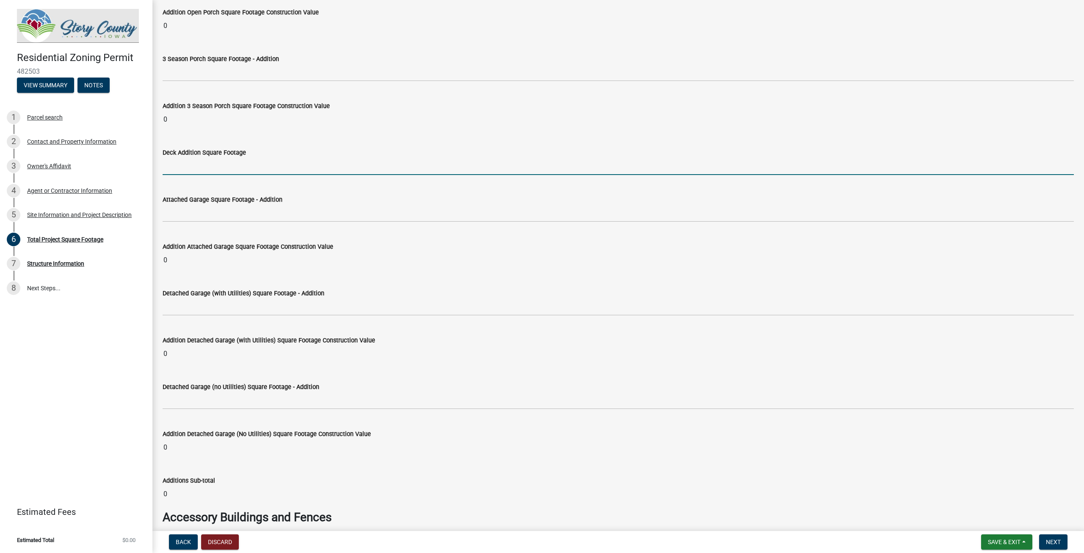
click at [197, 175] on input "text" at bounding box center [618, 166] width 911 height 17
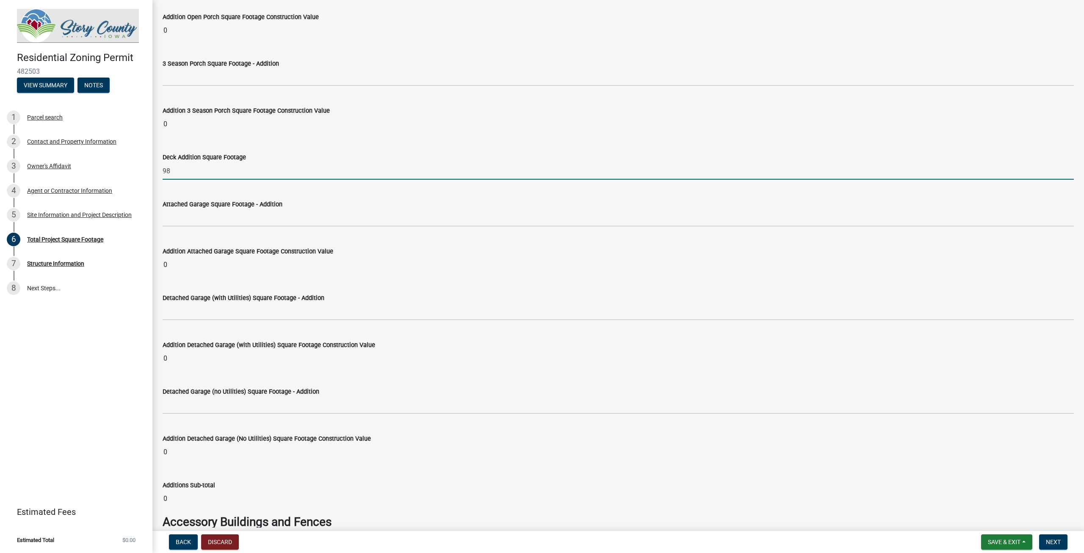
scroll to position [1901, 0]
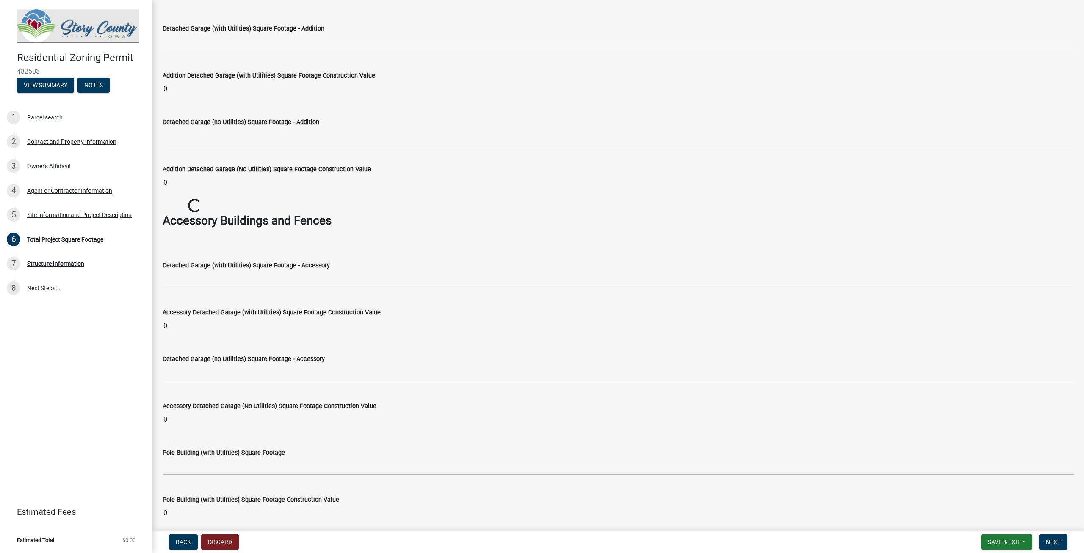
type input "98"
click at [454, 210] on div "Loading..." at bounding box center [618, 206] width 924 height 15
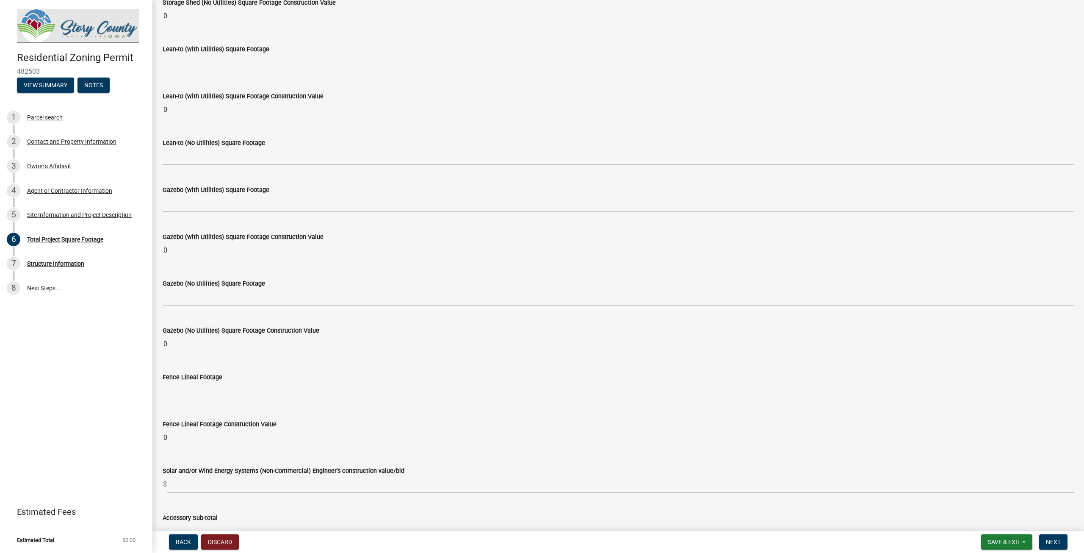
scroll to position [3111, 0]
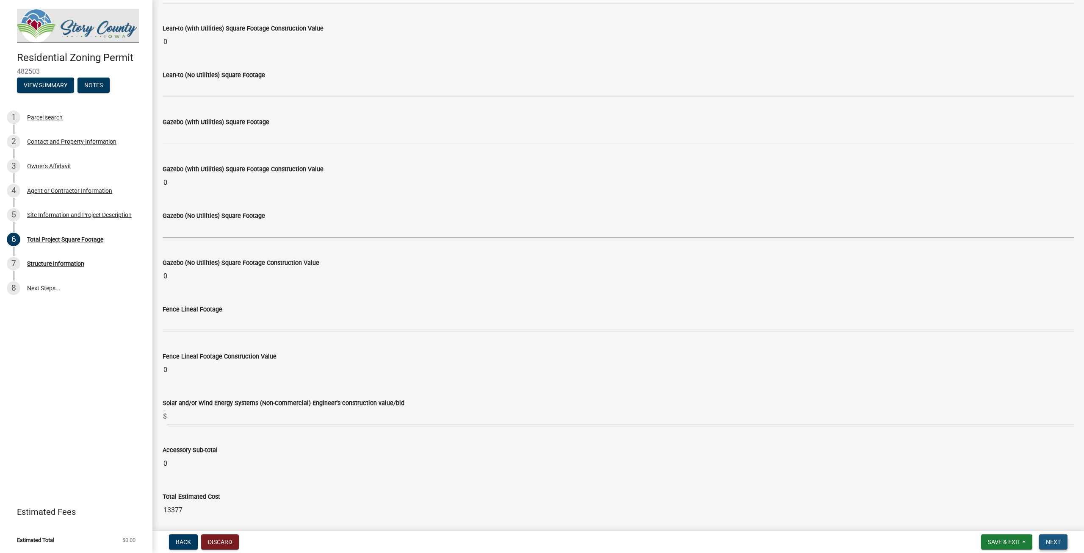
click at [1043, 542] on button "Next" at bounding box center [1053, 541] width 28 height 15
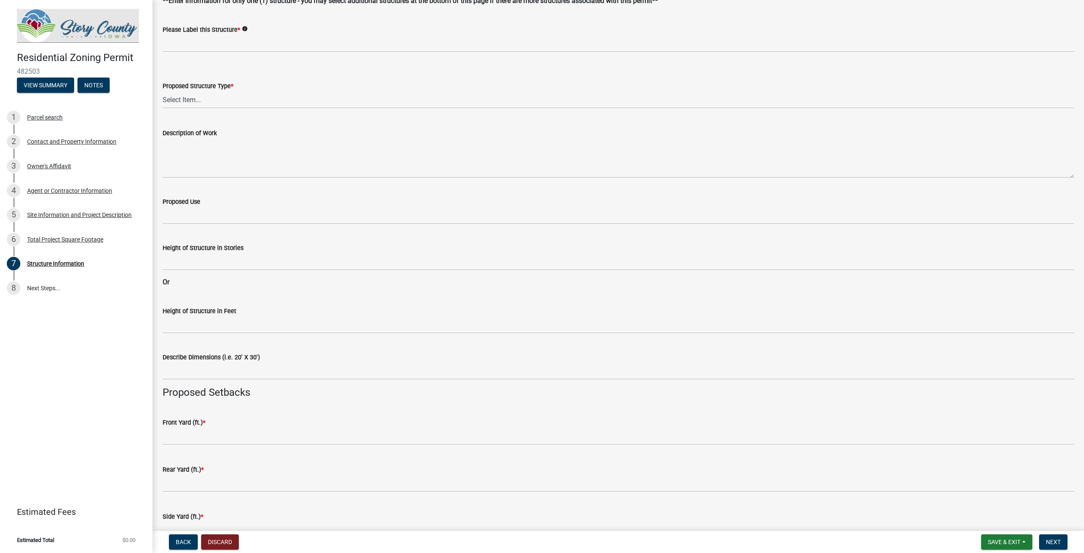
scroll to position [0, 0]
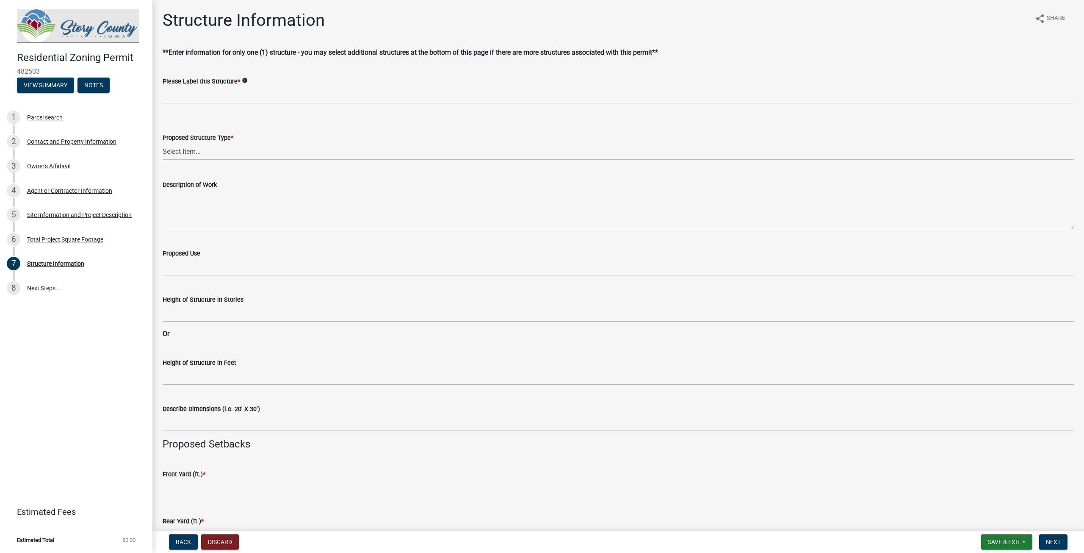
click at [194, 150] on select "Select Item... ACC BLD - ACCESSORY BUILDING ACC BLD ADD - ACCESSORY BUILDING AD…" at bounding box center [618, 151] width 911 height 17
click at [163, 143] on select "Select Item... ACC BLD - ACCESSORY BUILDING ACC BLD ADD - ACCESSORY BUILDING AD…" at bounding box center [618, 151] width 911 height 17
select select "1e4cec4b-5cd2-4ad1-9f76-165b0a5d7ade"
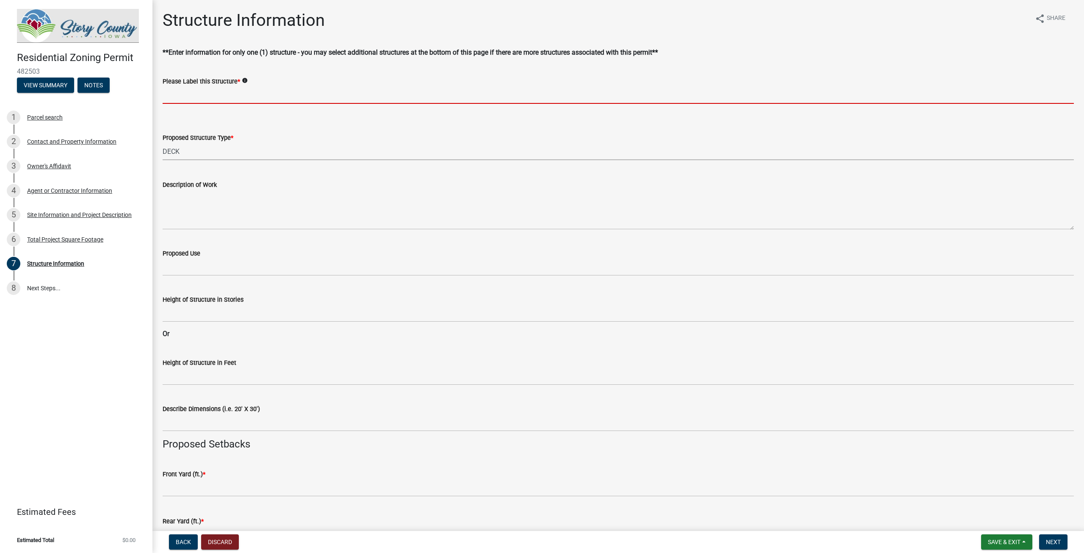
click at [202, 95] on input "Please Label this Structure *" at bounding box center [618, 94] width 911 height 17
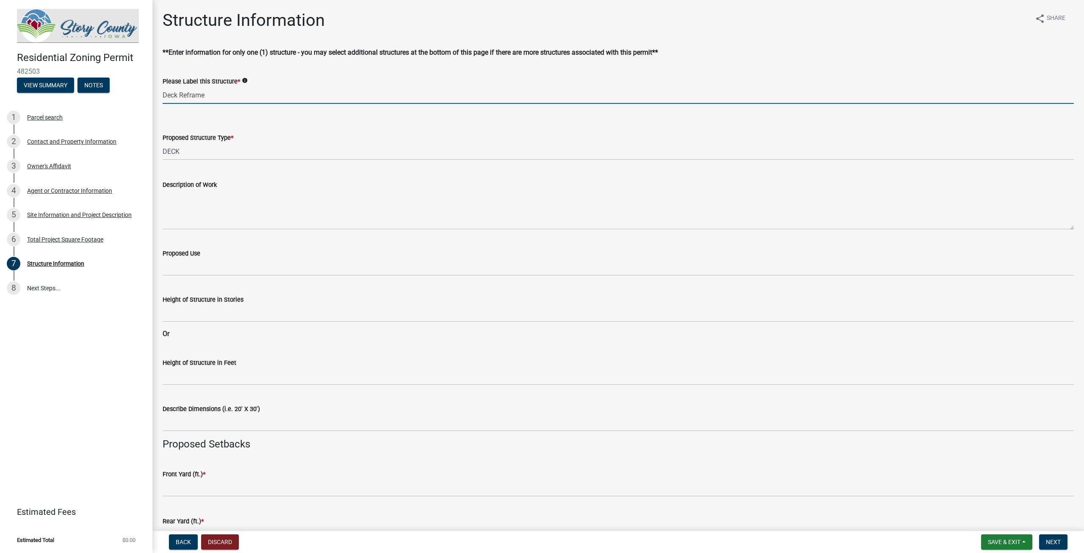
type input "Deck Reframe"
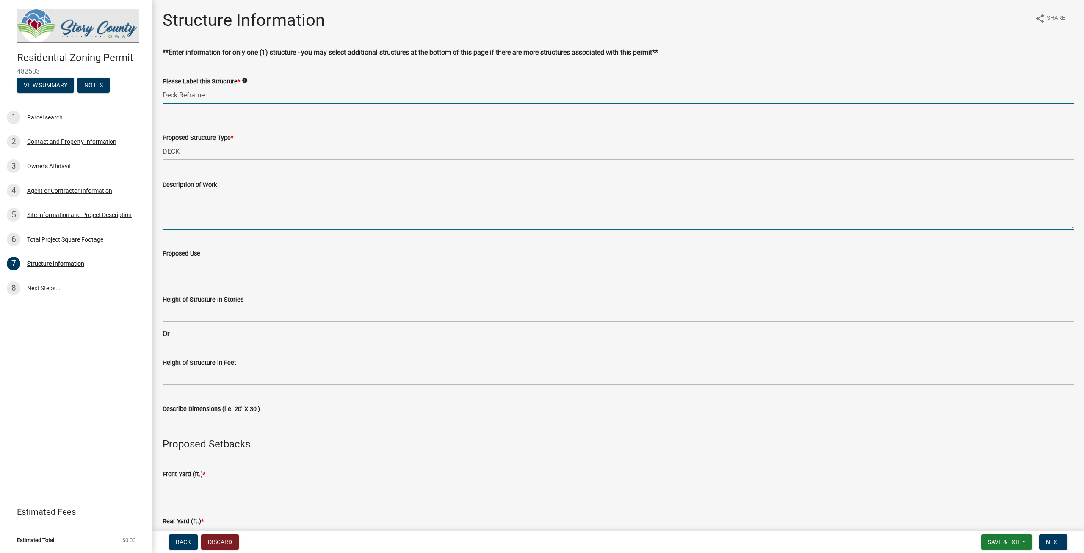
click at [210, 219] on textarea "Description of Work" at bounding box center [618, 210] width 911 height 40
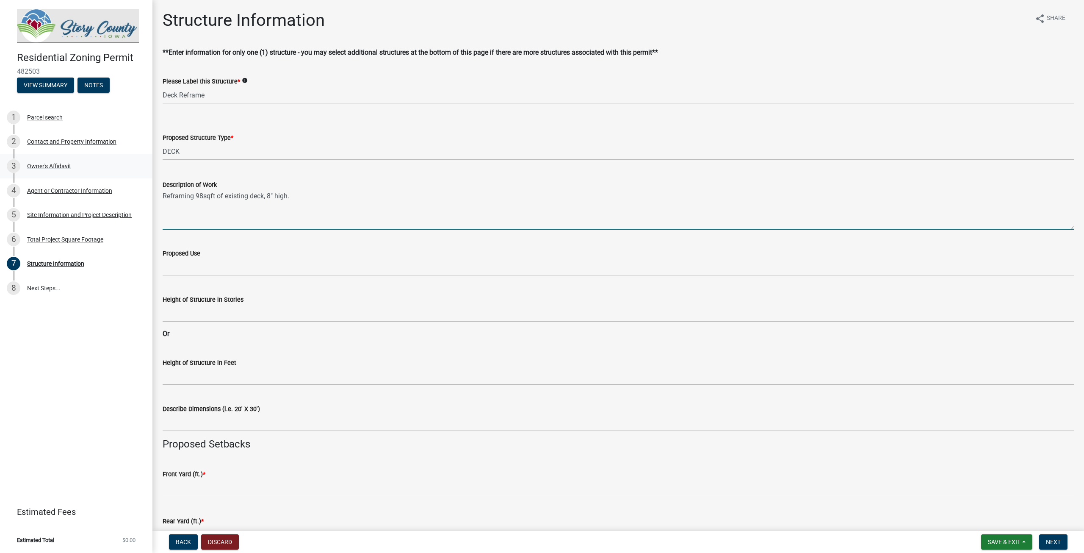
type textarea "Reframing 98sqft of existing deck, 8" high."
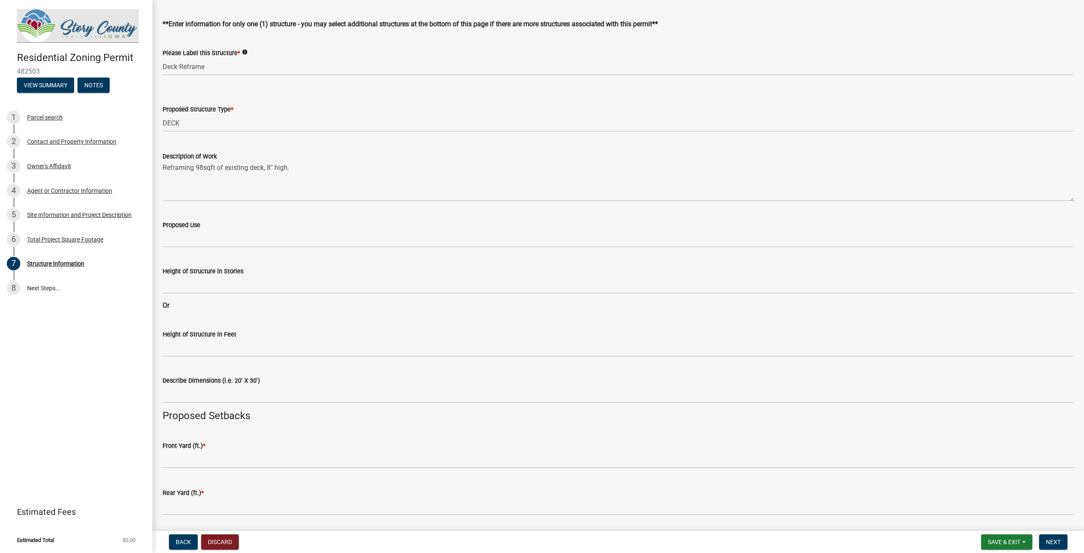
scroll to position [42, 0]
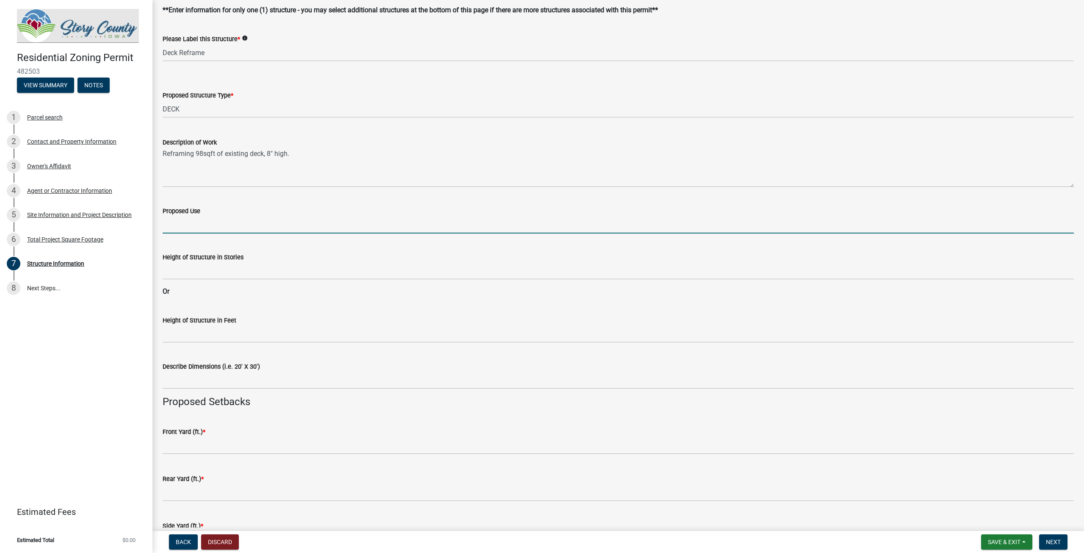
click at [197, 222] on input "Proposed Use" at bounding box center [618, 224] width 911 height 17
type input "Single family"
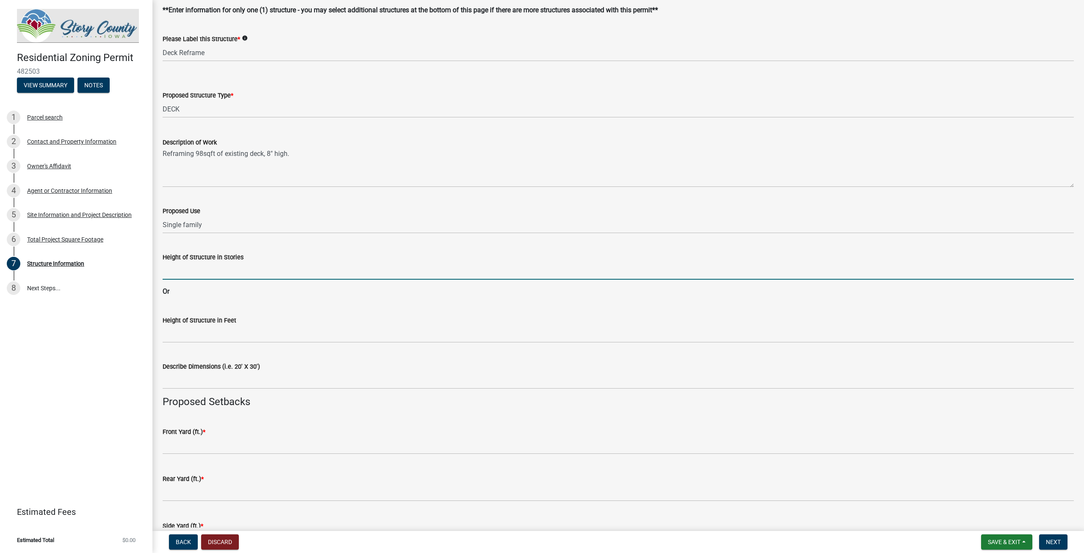
click at [218, 269] on input "Height of Structure in Stories" at bounding box center [618, 270] width 911 height 17
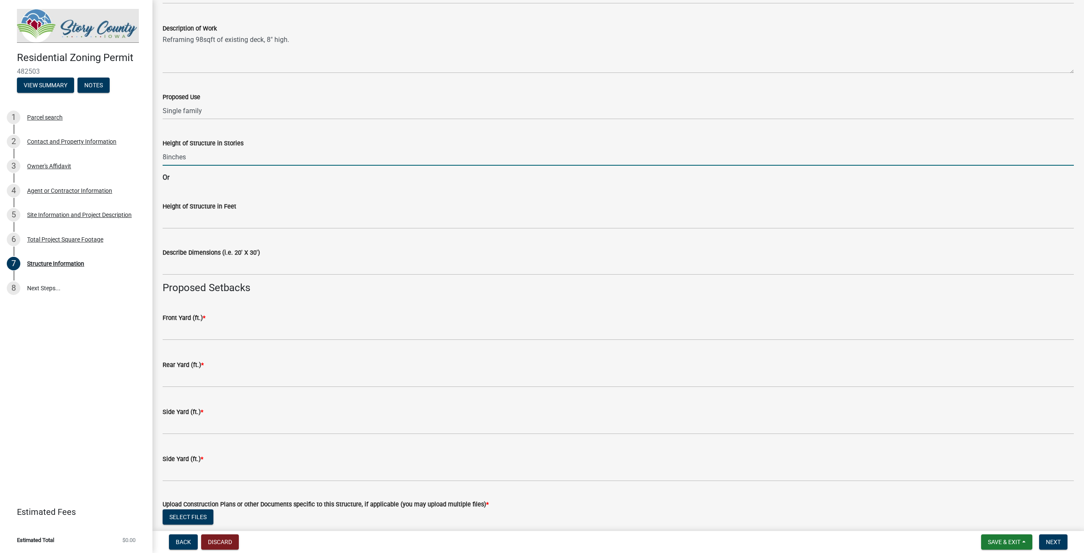
scroll to position [169, 0]
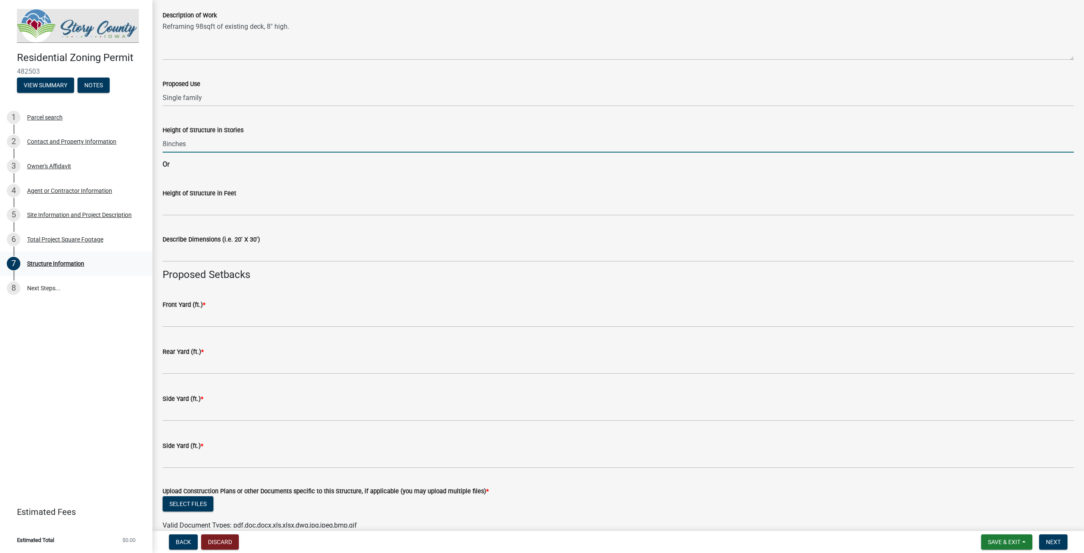
type input "8inches"
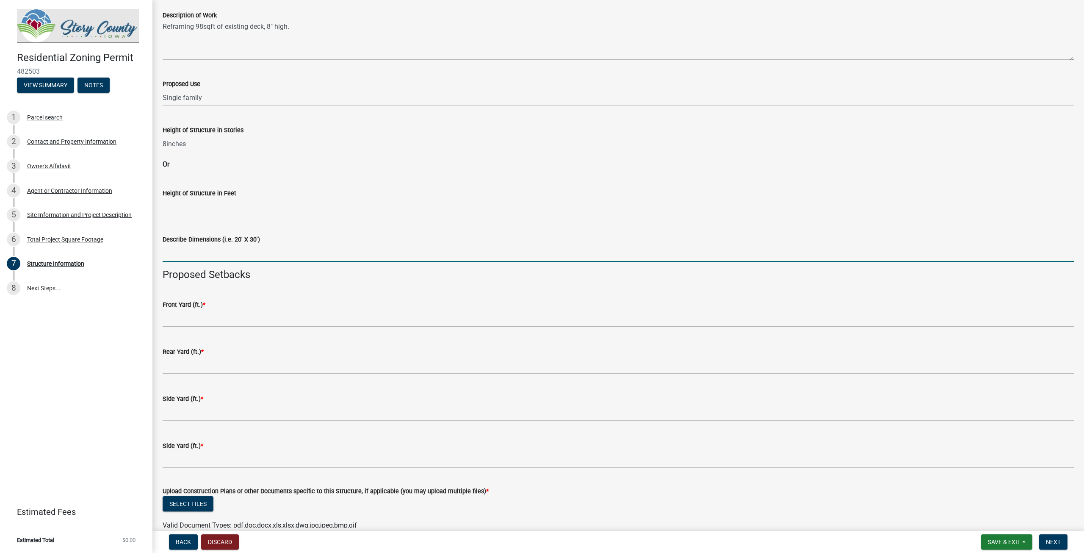
click at [176, 254] on input "Describe Dimensions (i.e. 20' X 30')" at bounding box center [618, 252] width 911 height 17
type input "14'x7'"
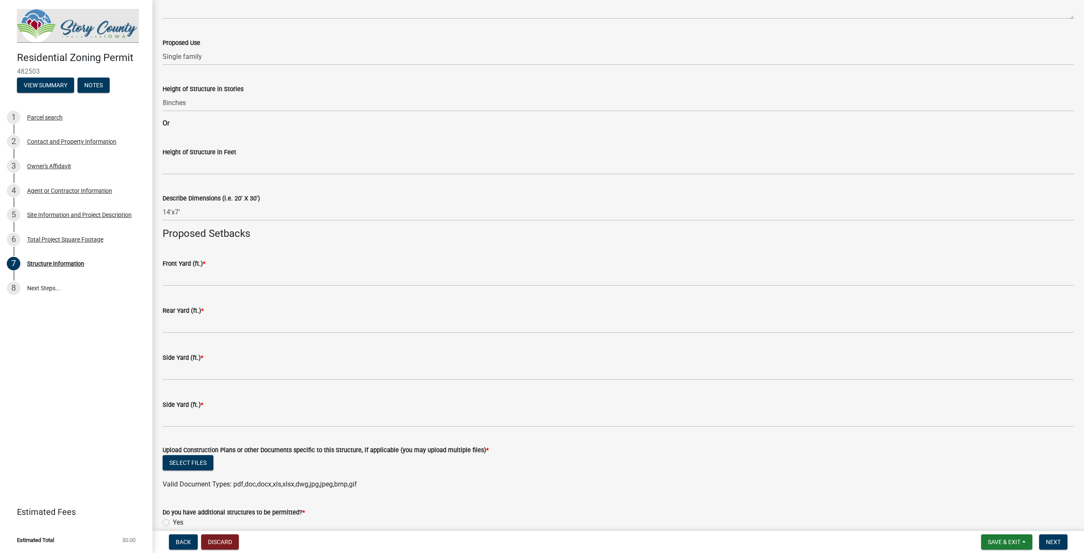
scroll to position [261, 0]
